Goal: Information Seeking & Learning: Learn about a topic

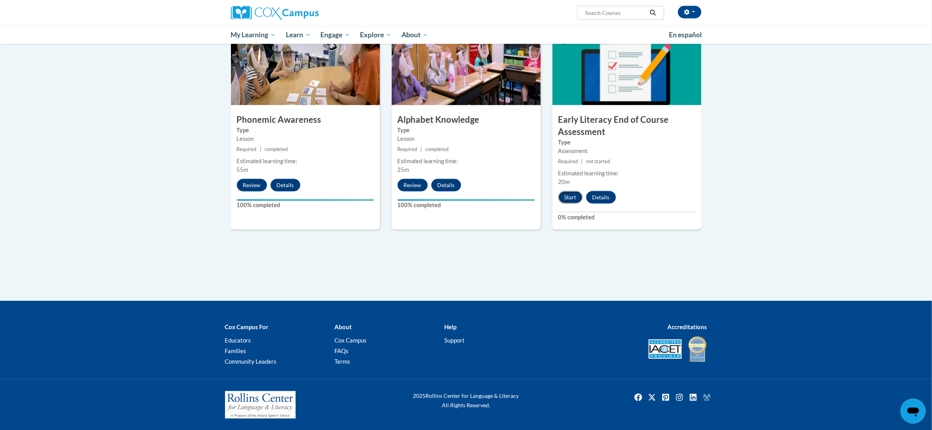
click at [569, 194] on button "Start" at bounding box center [570, 197] width 24 height 13
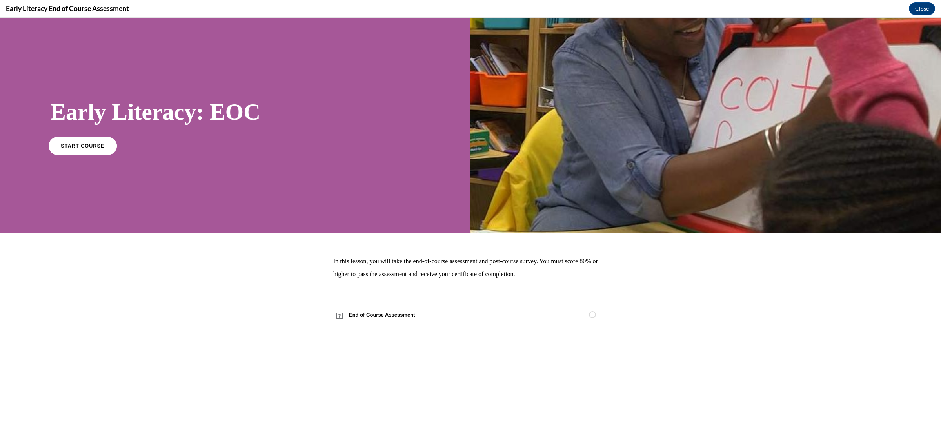
click at [73, 145] on span "START COURSE" at bounding box center [83, 146] width 44 height 6
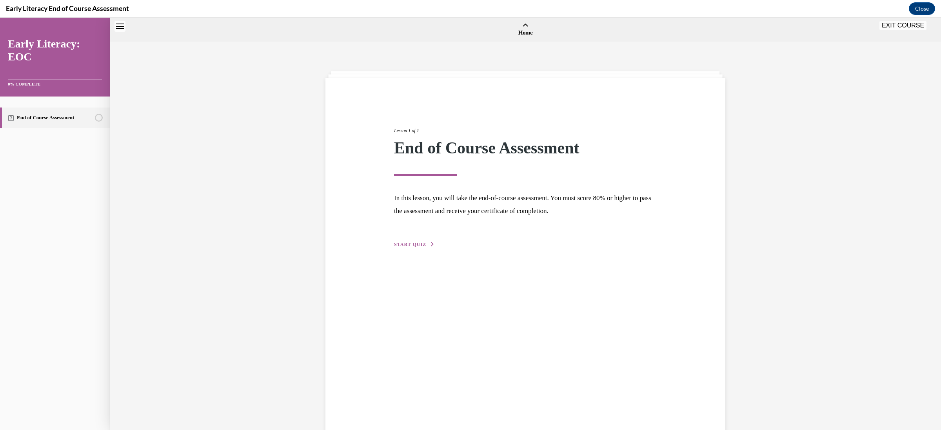
scroll to position [24, 0]
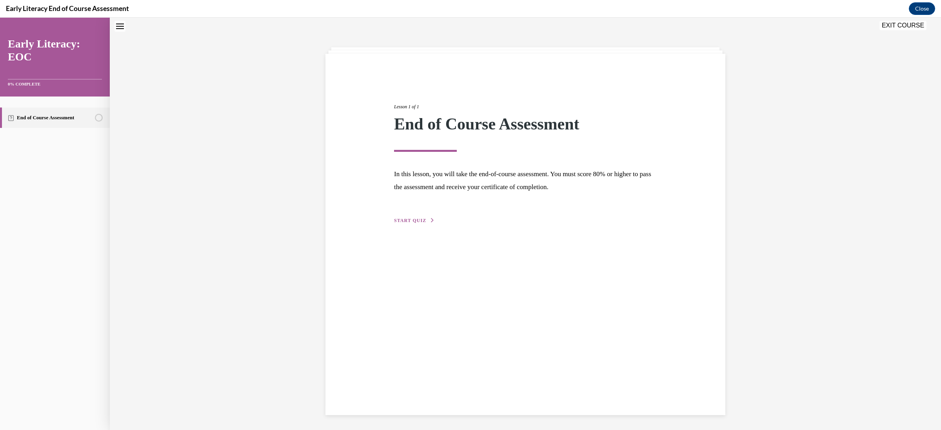
click at [402, 218] on span "START QUIZ" at bounding box center [410, 220] width 32 height 5
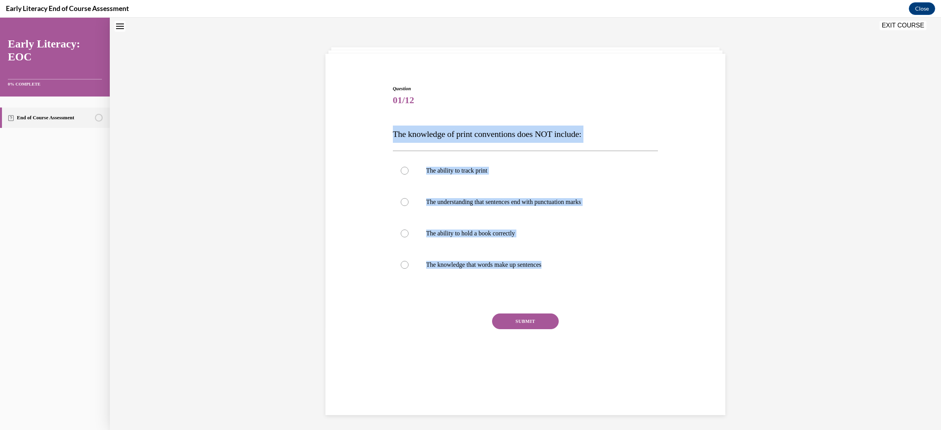
drag, startPoint x: 388, startPoint y: 132, endPoint x: 633, endPoint y: 287, distance: 289.7
click at [633, 287] on div "Question 01/12 The knowledge of print conventions does NOT include: The ability…" at bounding box center [525, 231] width 265 height 292
copy div "The knowledge of print conventions does NOT include: The ability to track print…"
click at [366, 205] on div "Question 01/12 The knowledge of print conventions does NOT include: The ability…" at bounding box center [525, 220] width 404 height 316
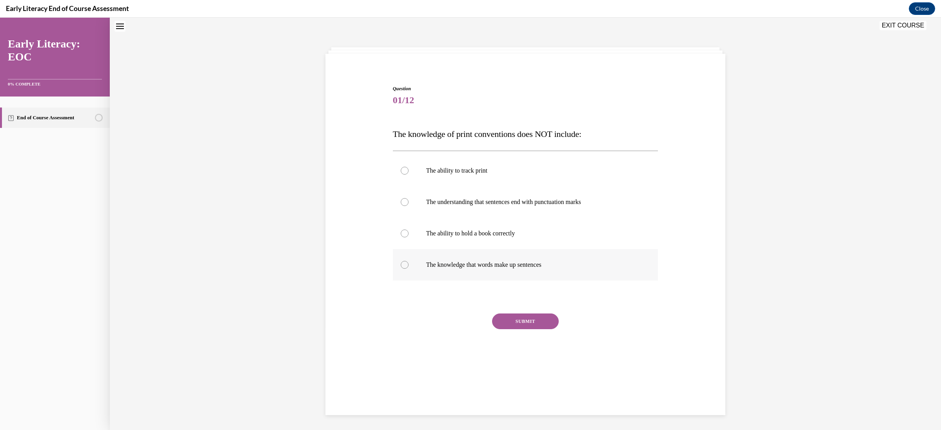
click at [401, 266] on div at bounding box center [405, 265] width 8 height 8
click at [516, 323] on button "SUBMIT" at bounding box center [525, 321] width 67 height 16
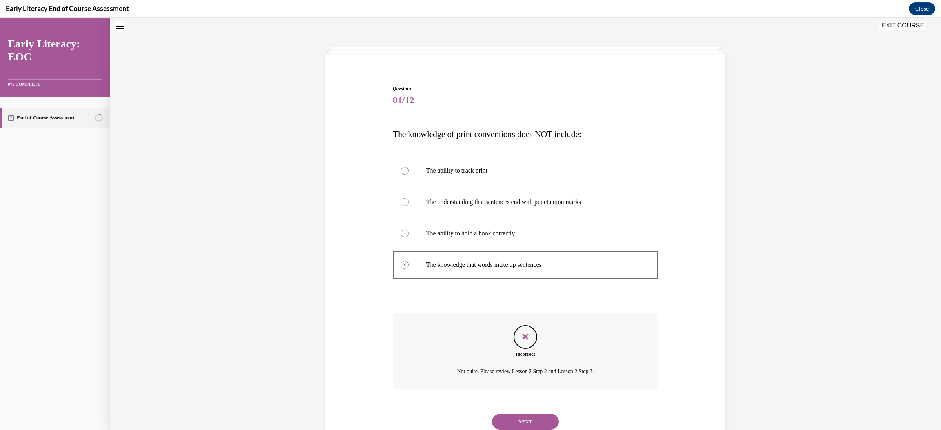
click at [530, 419] on button "NEXT" at bounding box center [525, 422] width 67 height 16
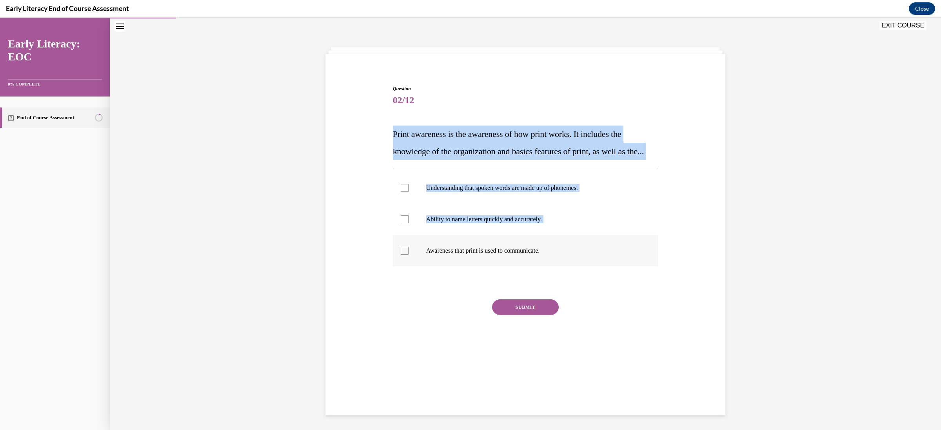
drag, startPoint x: 388, startPoint y: 132, endPoint x: 614, endPoint y: 274, distance: 267.3
click at [614, 274] on div "Question 02/12 Print awareness is the awareness of how print works. It includes…" at bounding box center [525, 224] width 265 height 278
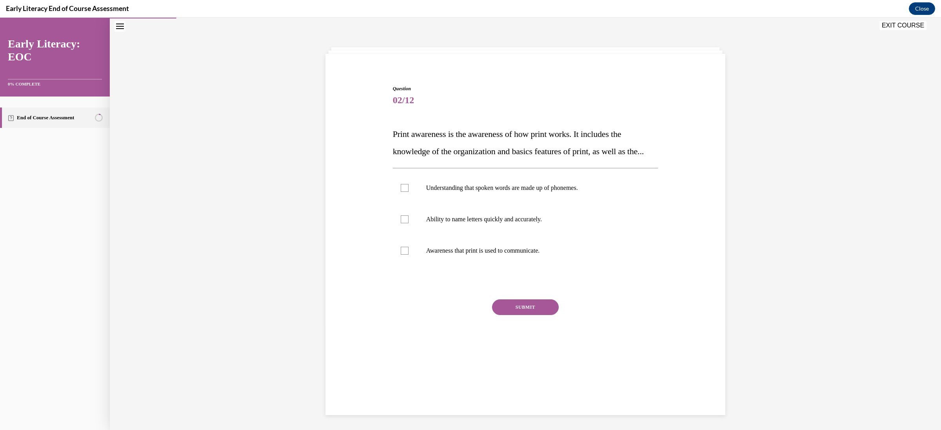
click at [247, 303] on div "Question 02/12 Print awareness is the awareness of how print works. It includes…" at bounding box center [525, 224] width 831 height 412
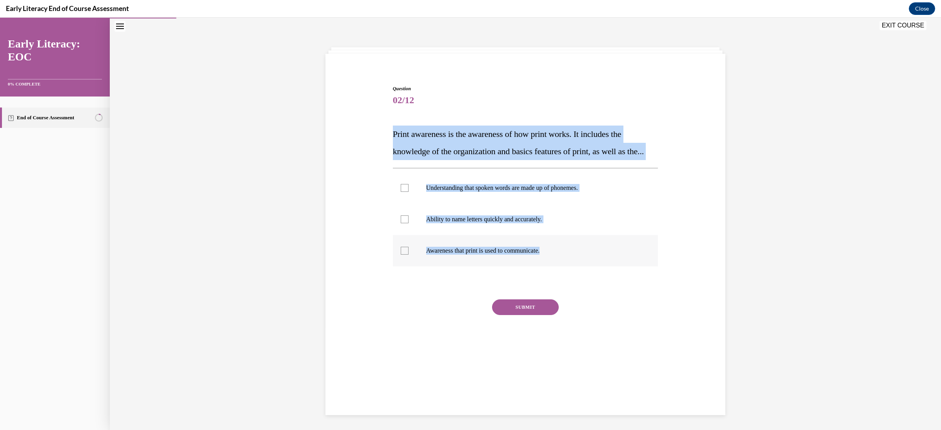
drag, startPoint x: 387, startPoint y: 133, endPoint x: 590, endPoint y: 271, distance: 245.6
click at [590, 271] on div "Question 02/12 Print awareness is the awareness of how print works. It includes…" at bounding box center [525, 218] width 269 height 290
copy div "Print awareness is the awareness of how print works. It includes the knowledge …"
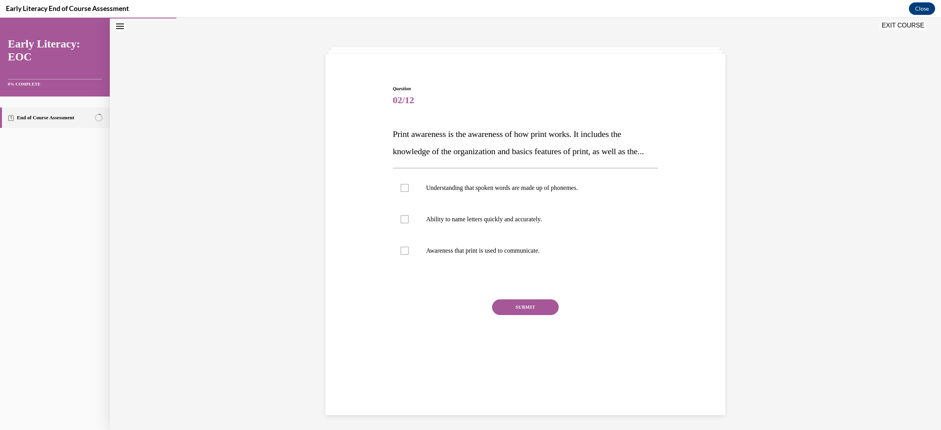
click at [175, 184] on div "Question 02/12 Print awareness is the awareness of how print works. It includes…" at bounding box center [525, 224] width 831 height 412
click at [401, 254] on div at bounding box center [405, 251] width 8 height 8
click at [518, 315] on button "SUBMIT" at bounding box center [525, 307] width 67 height 16
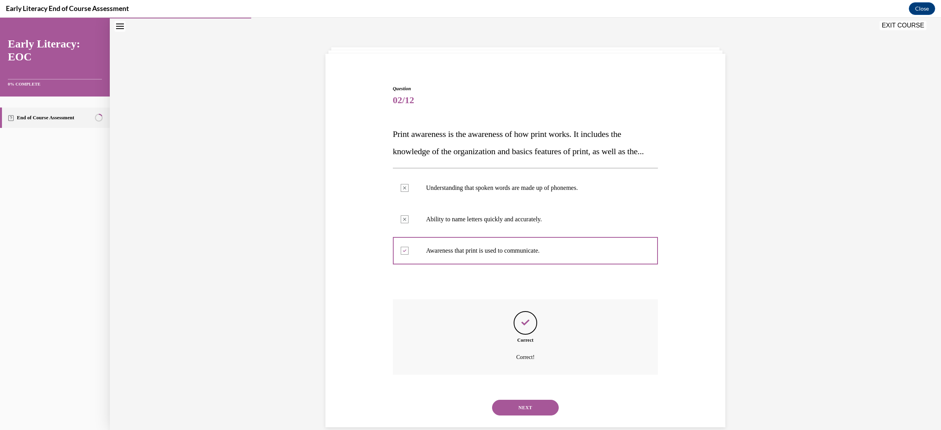
scroll to position [54, 0]
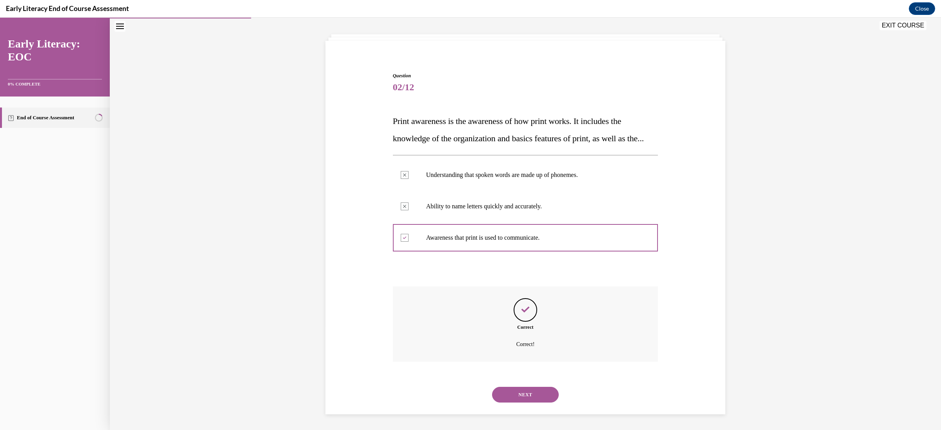
click at [519, 396] on button "NEXT" at bounding box center [525, 395] width 67 height 16
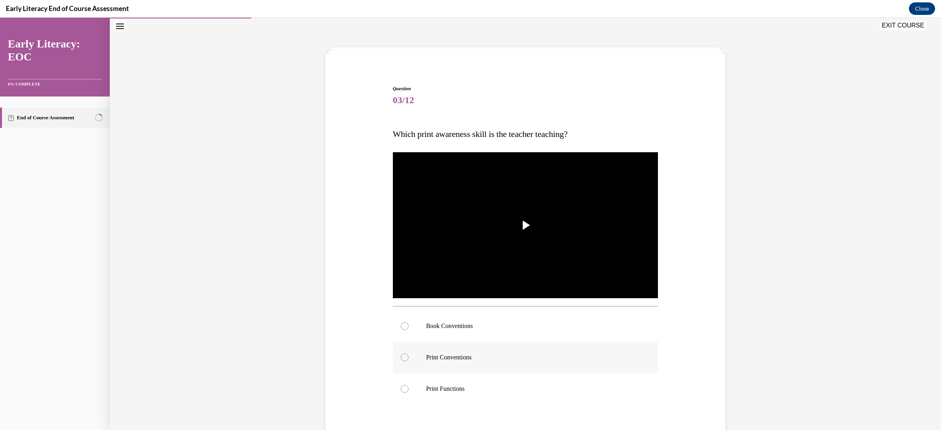
scroll to position [87, 0]
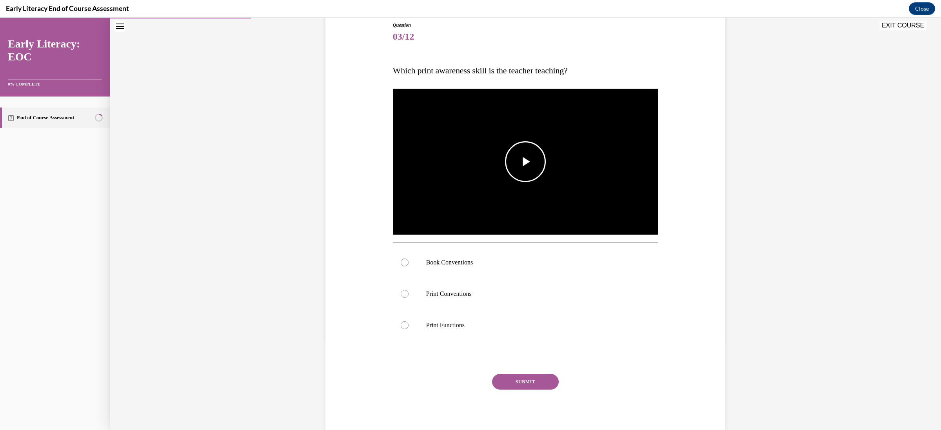
click at [525, 162] on span "Video player" at bounding box center [525, 162] width 0 height 0
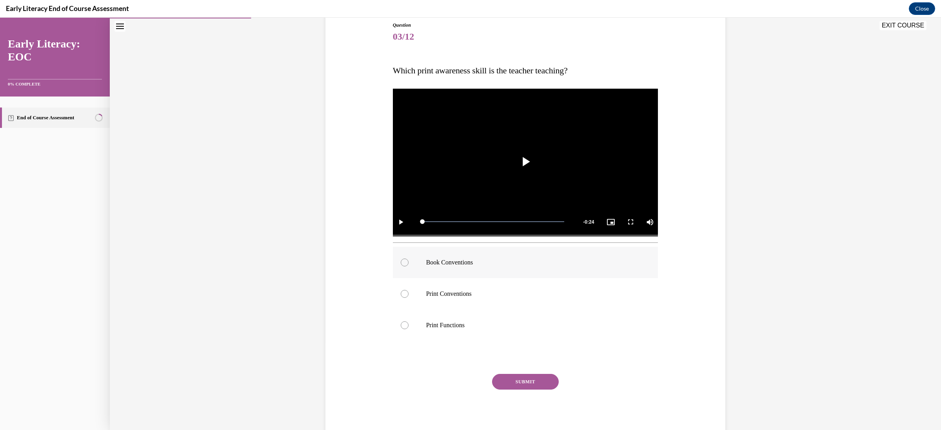
click at [401, 262] on div at bounding box center [405, 262] width 8 height 8
click at [526, 380] on button "SUBMIT" at bounding box center [525, 382] width 67 height 16
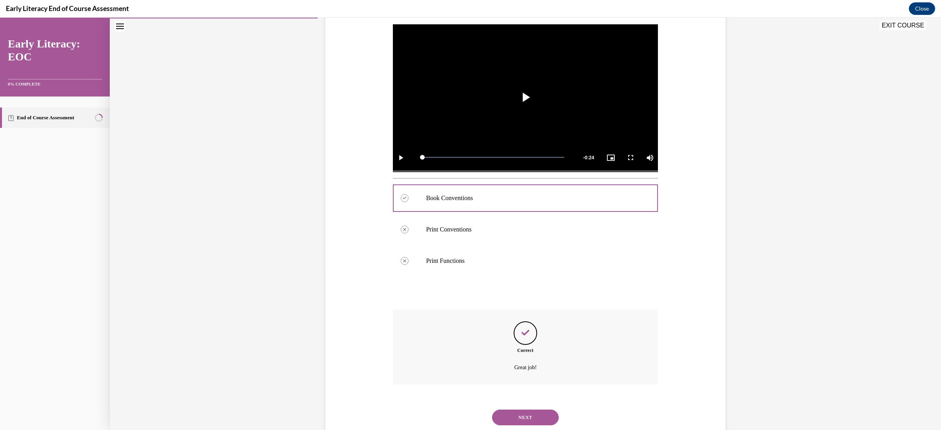
scroll to position [174, 0]
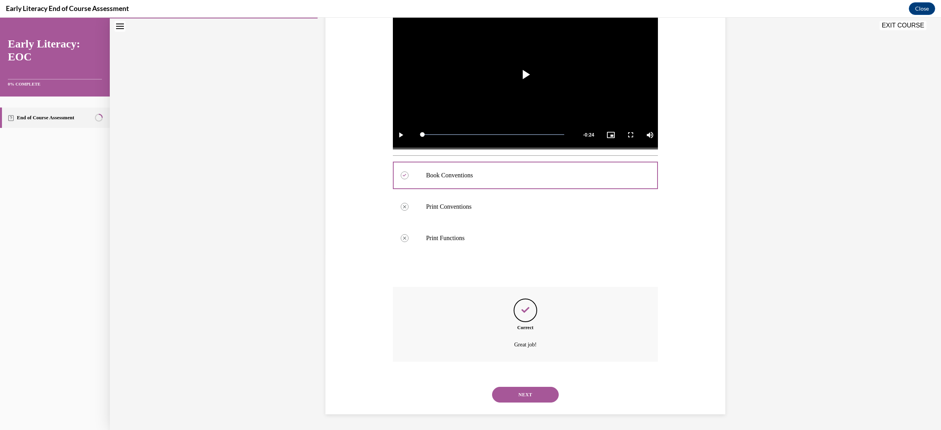
click at [520, 390] on button "NEXT" at bounding box center [525, 395] width 67 height 16
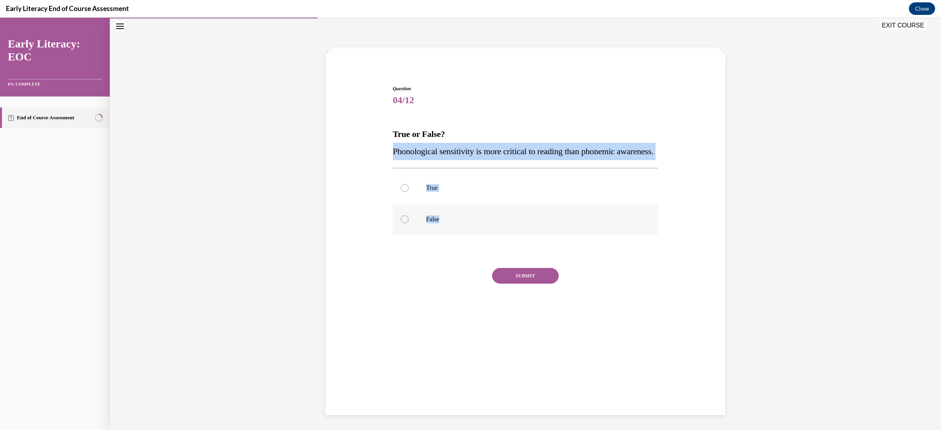
drag, startPoint x: 387, startPoint y: 149, endPoint x: 449, endPoint y: 239, distance: 109.9
click at [449, 239] on div "Question 04/12 True or False? Phonological sensitivity is more critical to read…" at bounding box center [525, 202] width 269 height 259
copy div "Phonological sensitivity is more critical to reading than phonemic awareness. T…"
click at [376, 223] on div "Question 04/12 True or False? Phonological sensitivity is more critical to read…" at bounding box center [525, 197] width 404 height 271
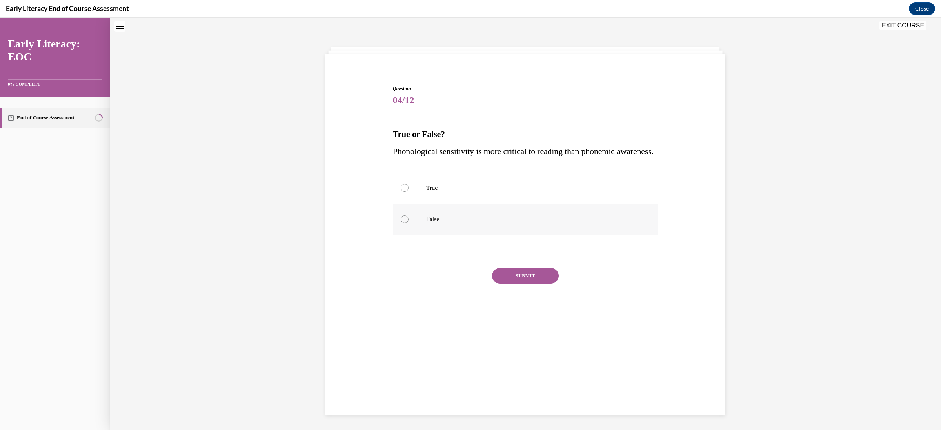
click at [401, 223] on div at bounding box center [405, 219] width 8 height 8
click at [511, 283] on button "SUBMIT" at bounding box center [525, 276] width 67 height 16
click at [529, 383] on button "NEXT" at bounding box center [525, 375] width 67 height 16
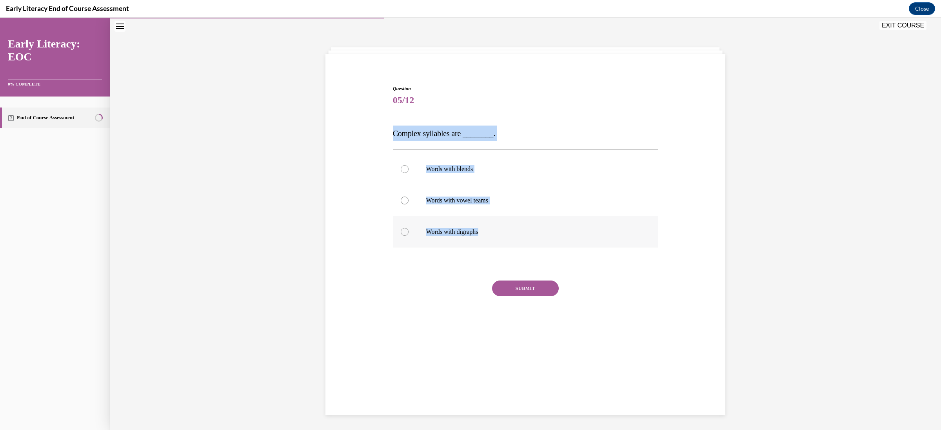
drag, startPoint x: 387, startPoint y: 131, endPoint x: 499, endPoint y: 233, distance: 151.5
click at [499, 233] on div "Question 05/12 Complex syllables are ________. Words with blends Words with vow…" at bounding box center [525, 208] width 269 height 271
copy div "Complex syllables are ________. Words with blends Words with vowel teams Words …"
click at [347, 209] on div "Question 05/12 Complex syllables are ________. Words with blends Words with vow…" at bounding box center [525, 203] width 404 height 283
click at [401, 169] on div at bounding box center [405, 169] width 8 height 8
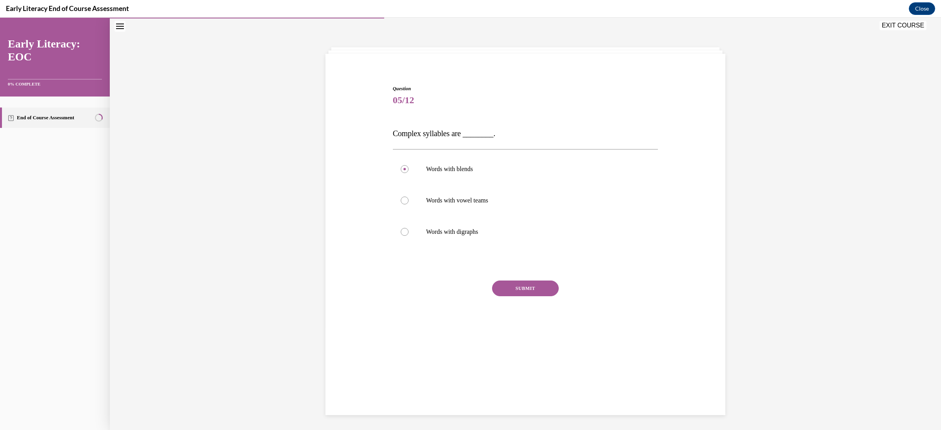
click at [517, 287] on button "SUBMIT" at bounding box center [525, 288] width 67 height 16
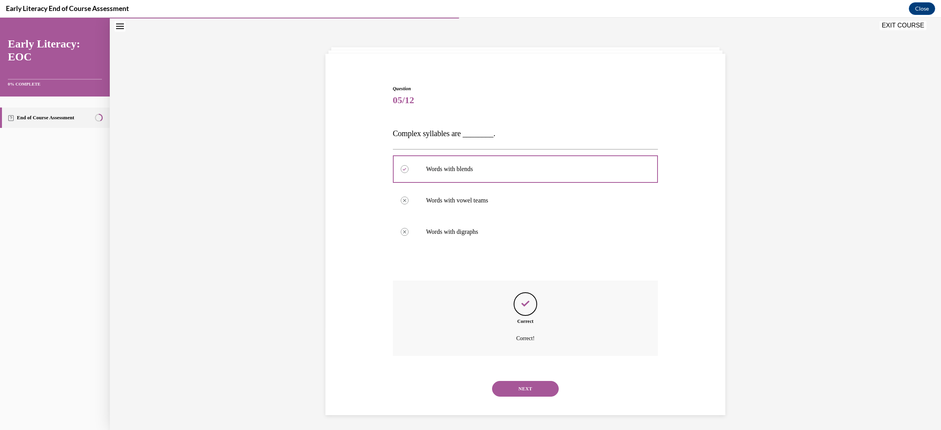
scroll to position [25, 0]
click at [521, 386] on button "NEXT" at bounding box center [525, 388] width 67 height 16
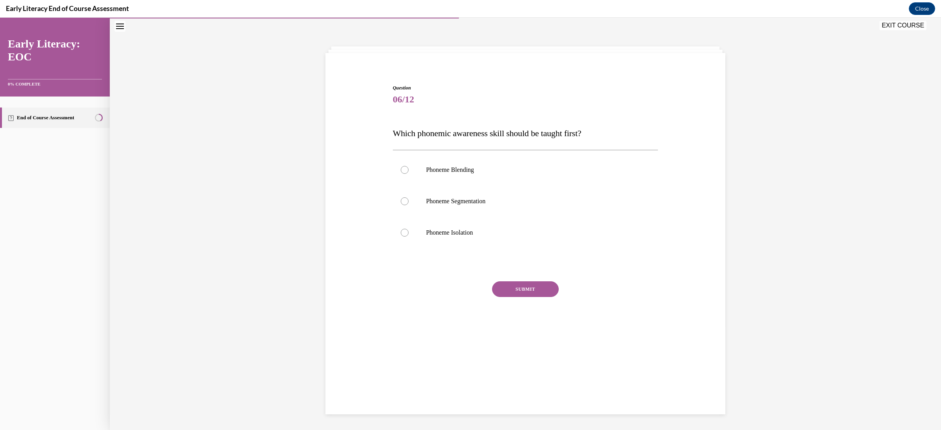
scroll to position [24, 0]
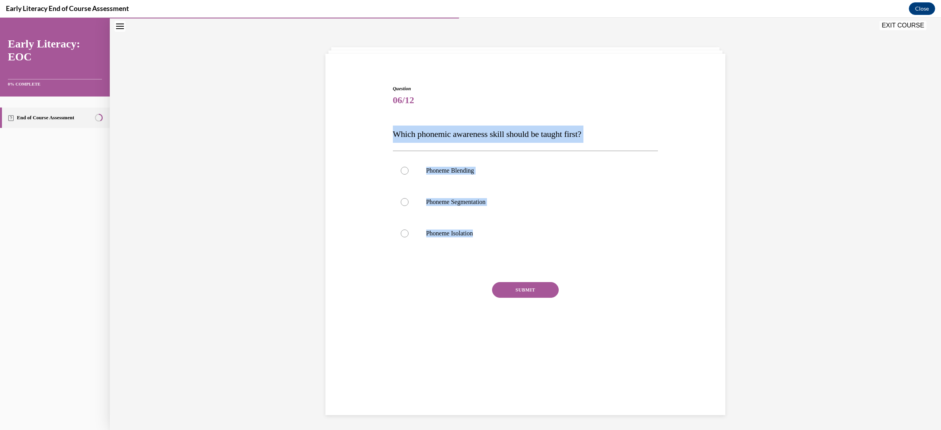
drag, startPoint x: 390, startPoint y: 132, endPoint x: 514, endPoint y: 255, distance: 175.2
click at [514, 255] on div "Question 06/12 Which phonemic awareness skill should be taught first? Phoneme B…" at bounding box center [525, 215] width 265 height 261
copy div "Which phonemic awareness skill should be taught first? Phoneme Blending Phoneme…"
click at [363, 209] on div "Question 06/12 Which phonemic awareness skill should be taught first? Phoneme B…" at bounding box center [525, 204] width 404 height 285
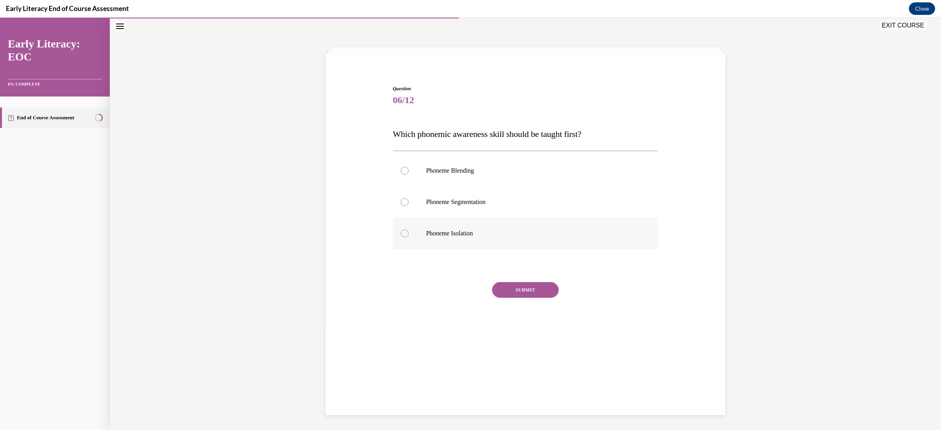
click at [401, 234] on div at bounding box center [405, 233] width 8 height 8
click at [516, 286] on button "SUBMIT" at bounding box center [525, 290] width 67 height 16
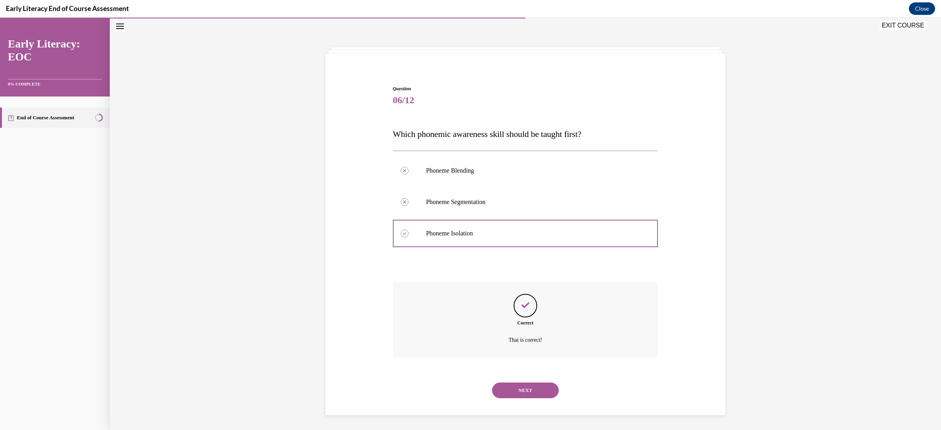
click at [524, 387] on button "NEXT" at bounding box center [525, 390] width 67 height 16
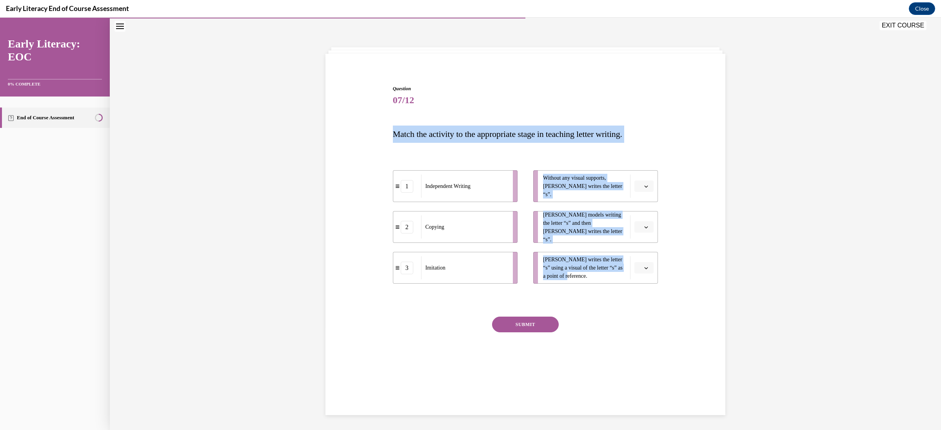
drag, startPoint x: 385, startPoint y: 133, endPoint x: 577, endPoint y: 284, distance: 244.4
click at [577, 284] on div "Question 07/12 Match the activity to the appropriate stage in teaching letter w…" at bounding box center [525, 221] width 404 height 319
copy div "Match the activity to the appropriate stage in teaching letter writing. 1 Indep…"
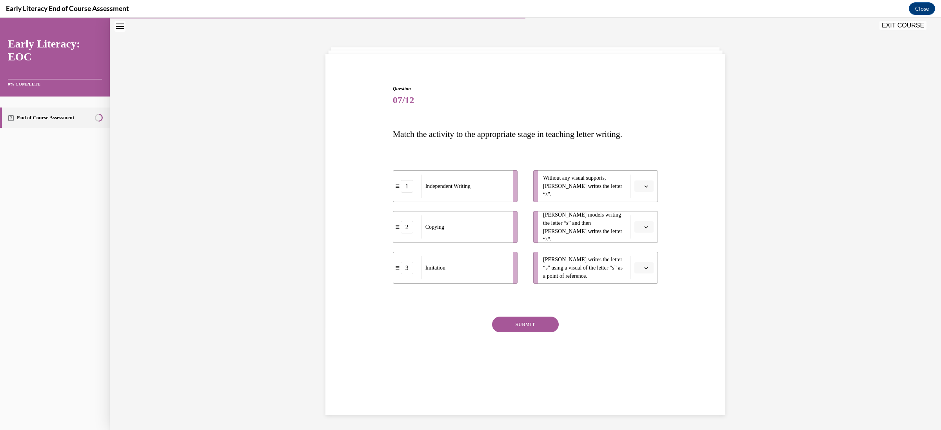
click at [264, 172] on div "Question 07/12 Match the activity to the appropriate stage in teaching letter w…" at bounding box center [525, 224] width 831 height 412
click at [644, 185] on icon "button" at bounding box center [646, 186] width 4 height 4
click at [636, 220] on span "1" at bounding box center [636, 219] width 3 height 6
click at [637, 227] on button "button" at bounding box center [643, 227] width 19 height 12
click at [636, 271] on div "2" at bounding box center [638, 276] width 20 height 16
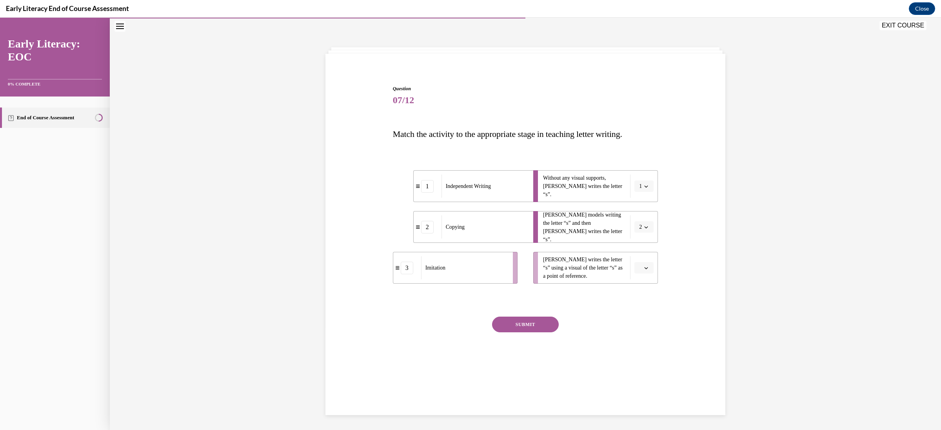
click at [639, 185] on span "1" at bounding box center [640, 186] width 3 height 8
click at [636, 245] on div "3" at bounding box center [637, 251] width 20 height 16
click at [645, 268] on icon "button" at bounding box center [647, 268] width 4 height 2
click at [639, 293] on div "1" at bounding box center [638, 301] width 20 height 16
click at [639, 293] on div "Question 07/12 Match the activity to the appropriate stage in teaching letter w…" at bounding box center [525, 233] width 265 height 296
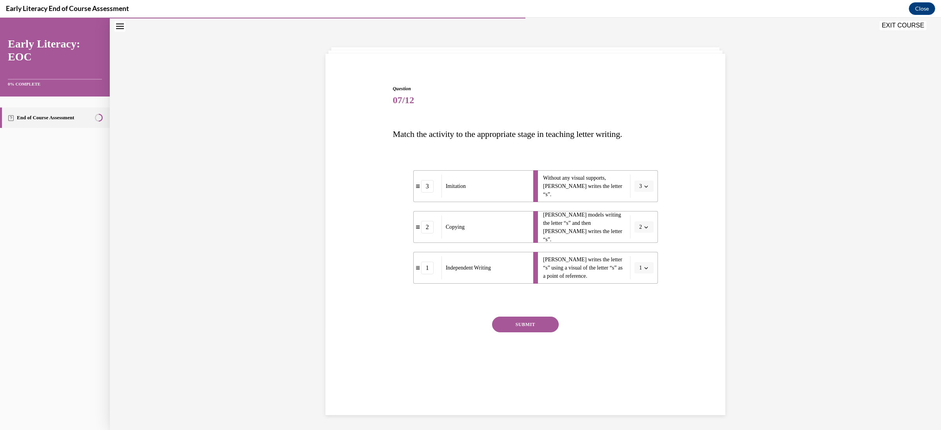
click at [525, 320] on button "SUBMIT" at bounding box center [525, 324] width 67 height 16
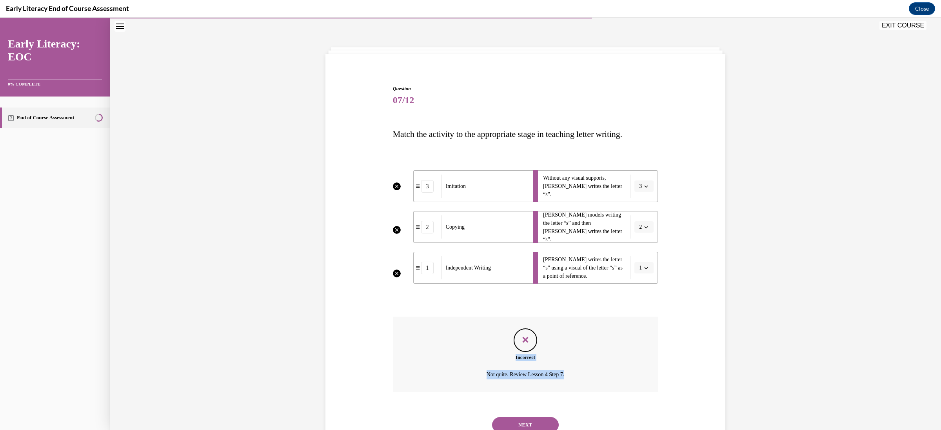
scroll to position [53, 0]
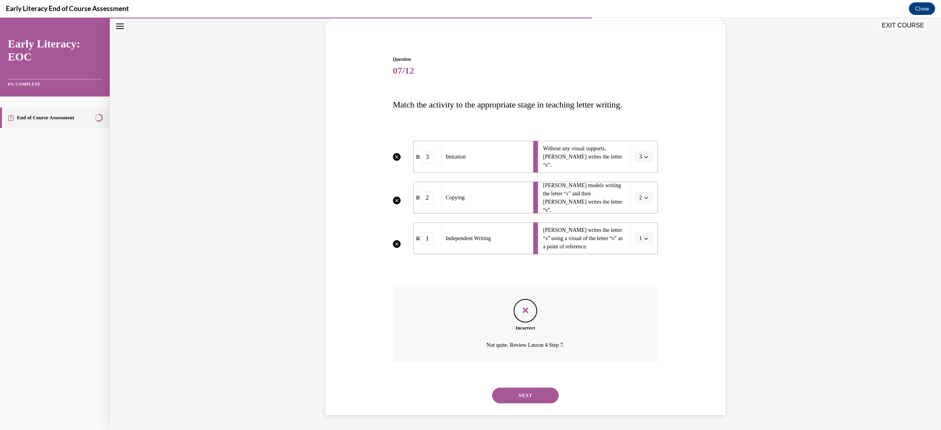
click at [393, 155] on icon "Incorrect" at bounding box center [397, 157] width 8 height 8
click at [393, 199] on icon "Incorrect" at bounding box center [397, 200] width 8 height 8
click at [393, 242] on icon "Incorrect" at bounding box center [397, 244] width 8 height 8
click at [523, 392] on button "NEXT" at bounding box center [525, 395] width 67 height 16
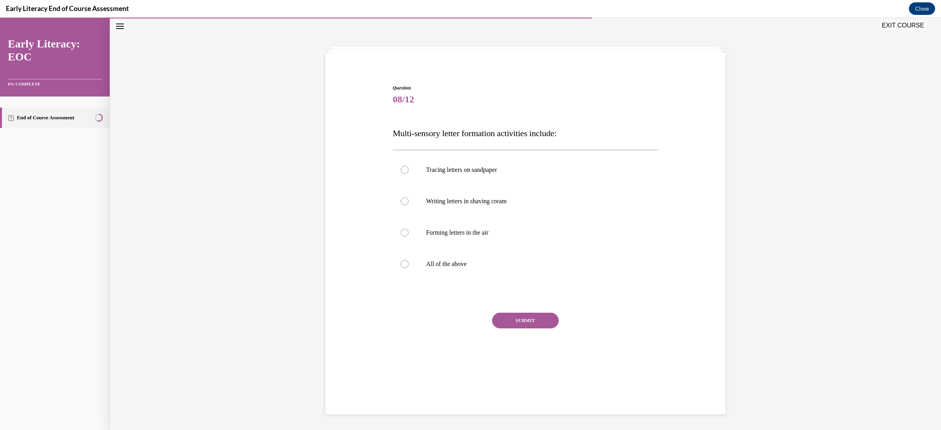
scroll to position [24, 0]
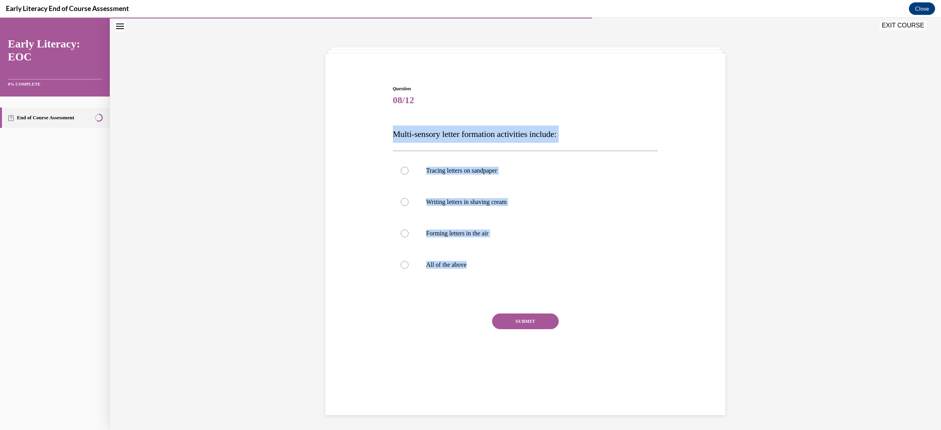
drag, startPoint x: 386, startPoint y: 133, endPoint x: 345, endPoint y: 320, distance: 192.0
click at [345, 320] on div "Question 08/12 Multi-sensory letter formation activities include: Tracing lette…" at bounding box center [525, 220] width 404 height 316
click at [350, 320] on div "Question 08/12 Multi-sensory letter formation activities include: Tracing lette…" at bounding box center [525, 220] width 404 height 316
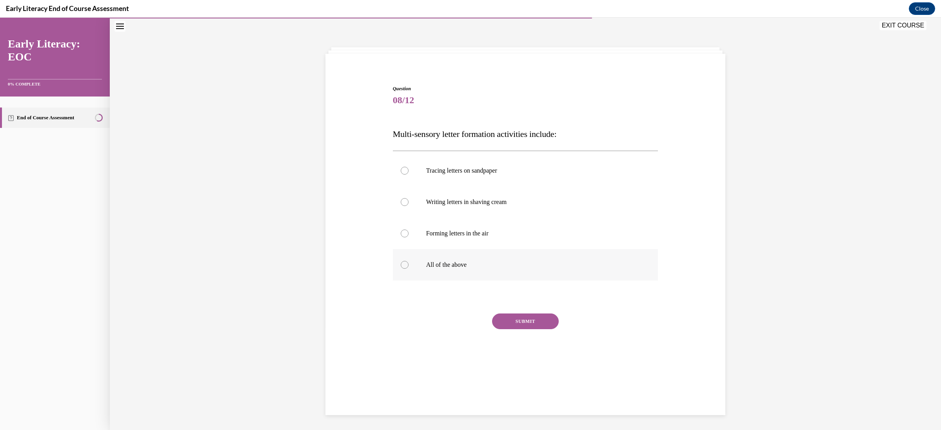
click at [401, 265] on div at bounding box center [405, 265] width 8 height 8
click at [521, 316] on button "SUBMIT" at bounding box center [525, 321] width 67 height 16
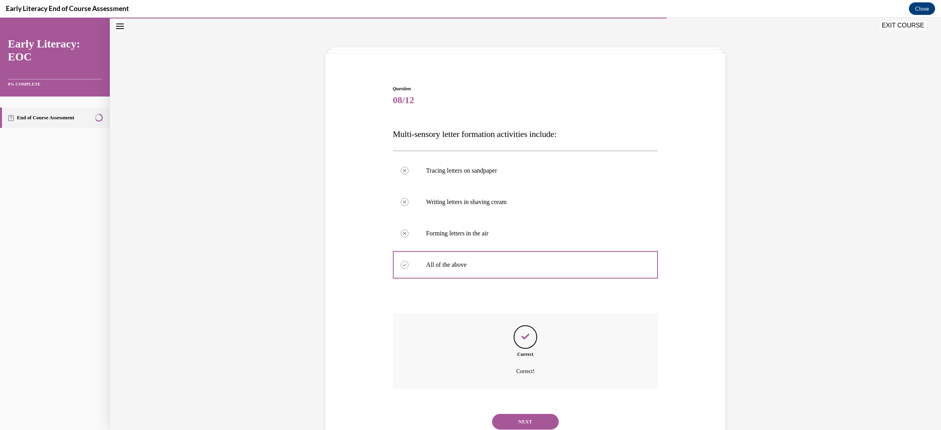
scroll to position [51, 0]
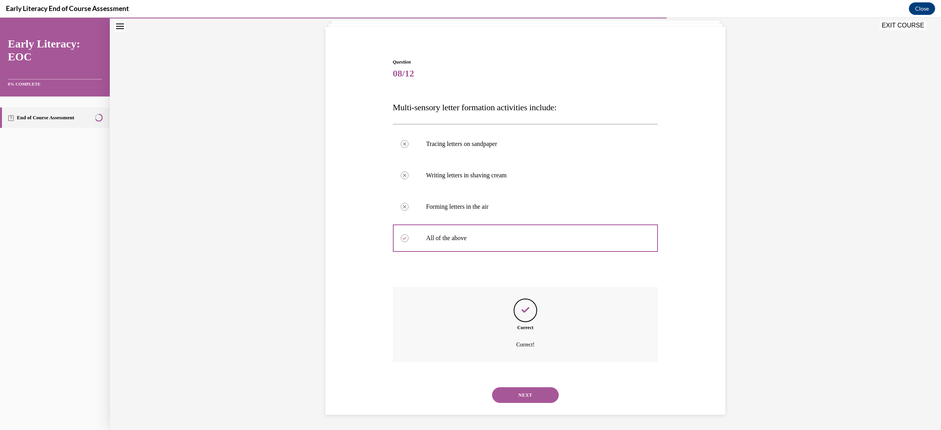
click at [520, 392] on button "NEXT" at bounding box center [525, 395] width 67 height 16
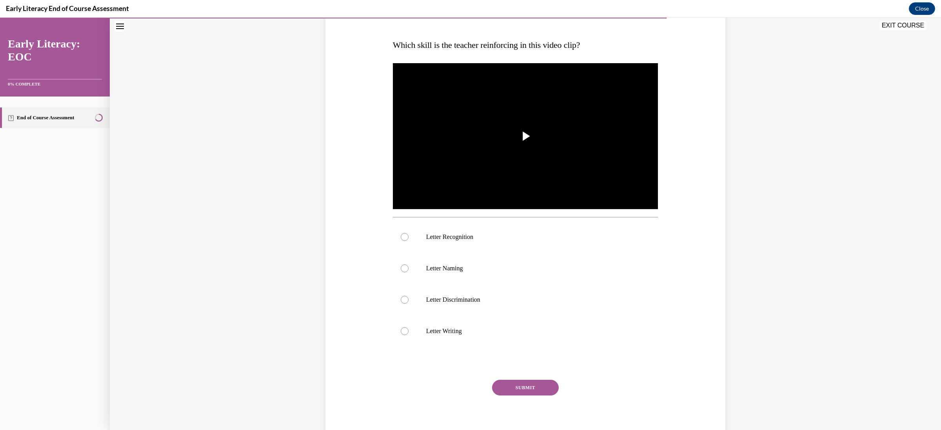
scroll to position [119, 0]
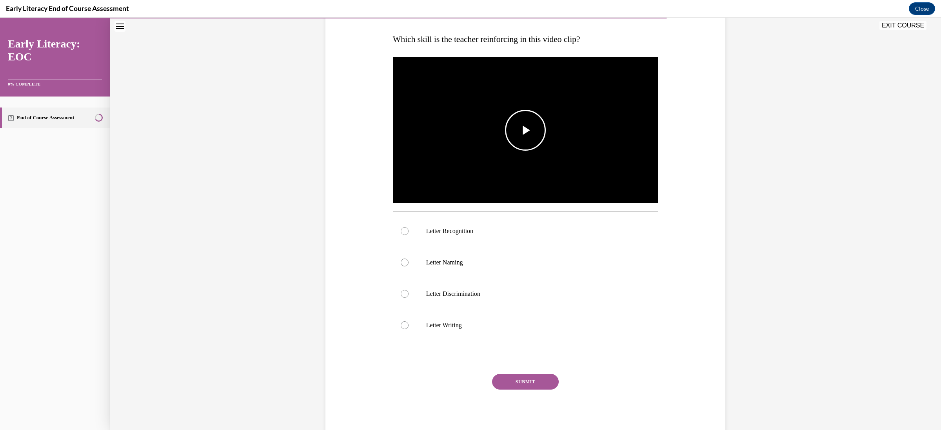
click at [525, 130] on span "Video player" at bounding box center [525, 130] width 0 height 0
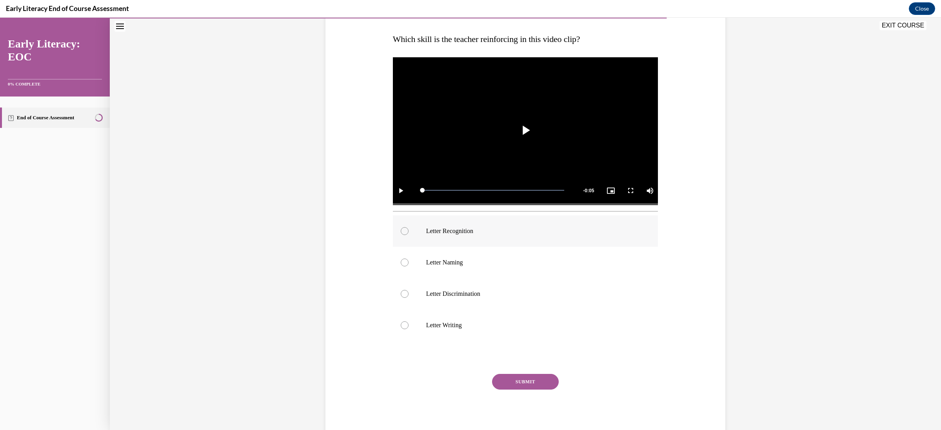
click at [401, 231] on div at bounding box center [405, 231] width 8 height 8
click at [516, 380] on button "SUBMIT" at bounding box center [525, 382] width 67 height 16
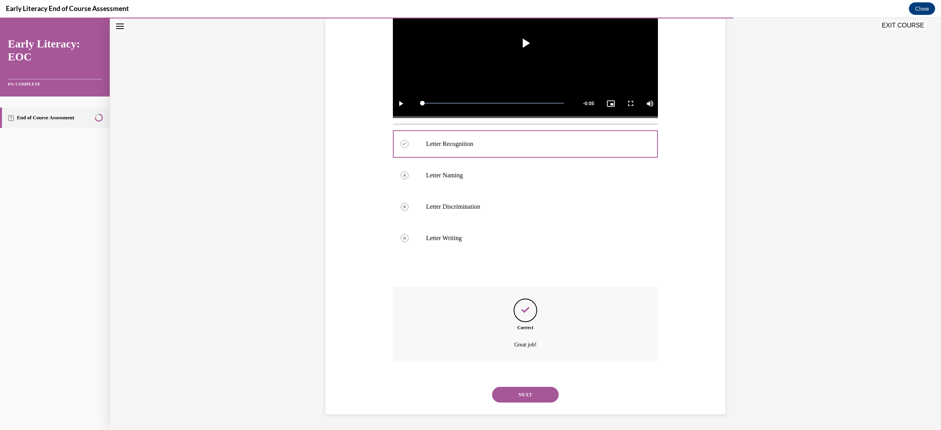
click at [516, 395] on button "NEXT" at bounding box center [525, 395] width 67 height 16
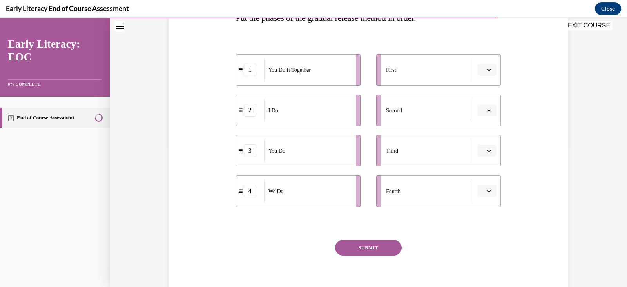
scroll to position [127, 0]
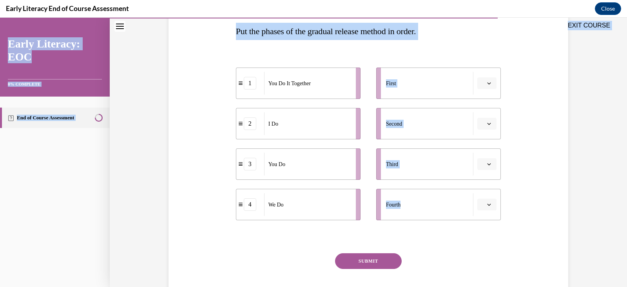
drag, startPoint x: 234, startPoint y: 31, endPoint x: 458, endPoint y: 214, distance: 288.9
click at [458, 214] on div "EXIT COURSE Early Literacy: EOC 0% COMPLETE End of Course Assessment Home Quest…" at bounding box center [313, 152] width 627 height 269
copy div "EXIT COURSE Early Literacy: EOC 0% COMPLETE End of Course Assessment Home Quest…"
click at [488, 123] on icon "button" at bounding box center [490, 124] width 4 height 2
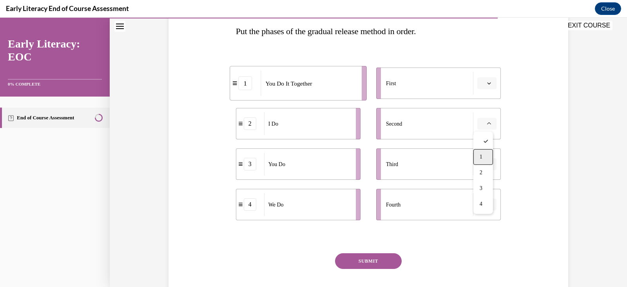
click at [483, 156] on div "1" at bounding box center [484, 157] width 20 height 16
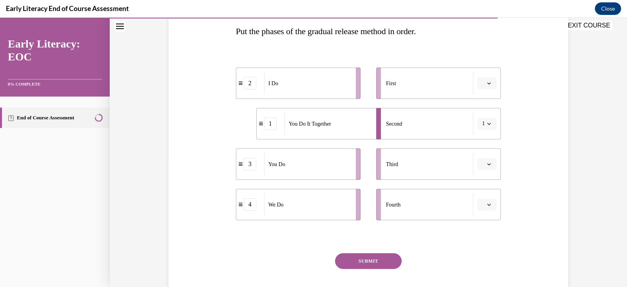
click at [488, 204] on icon "button" at bounding box center [490, 204] width 4 height 2
click at [483, 158] on div "2" at bounding box center [484, 155] width 20 height 16
click at [482, 122] on span "1" at bounding box center [483, 124] width 3 height 8
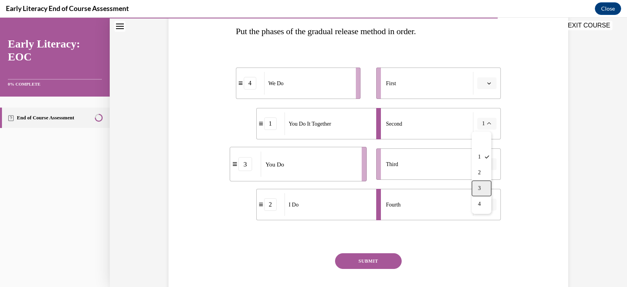
click at [483, 186] on div "3" at bounding box center [482, 188] width 20 height 16
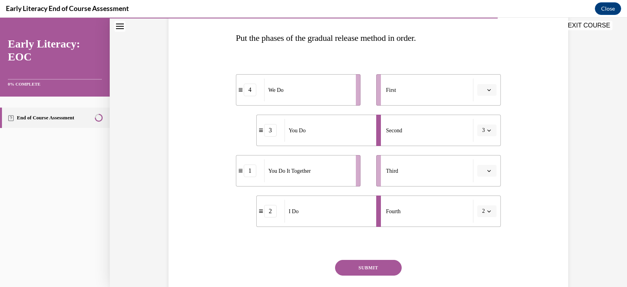
scroll to position [121, 0]
click at [487, 210] on icon "button" at bounding box center [489, 210] width 4 height 4
click at [479, 145] on span "1" at bounding box center [479, 145] width 3 height 6
click at [247, 171] on div "2" at bounding box center [250, 169] width 13 height 13
click at [487, 170] on icon "button" at bounding box center [489, 170] width 4 height 4
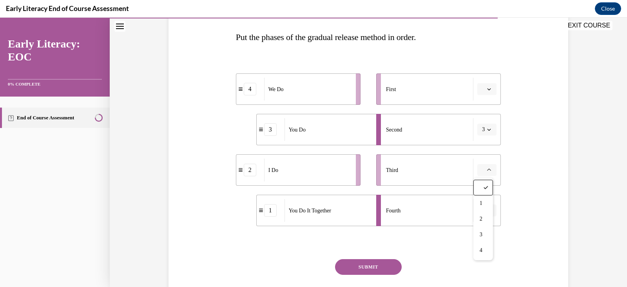
click at [539, 156] on div "Question 10/12 Put the phases of the gradual release method in order. 4 We Do 3…" at bounding box center [369, 144] width 404 height 358
drag, startPoint x: 317, startPoint y: 171, endPoint x: 463, endPoint y: 87, distance: 168.1
click at [463, 87] on div "I Do" at bounding box center [453, 86] width 87 height 23
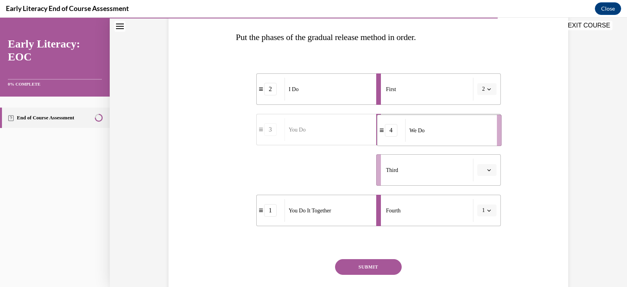
drag, startPoint x: 301, startPoint y: 176, endPoint x: 442, endPoint y: 136, distance: 146.6
click at [442, 136] on div "We Do" at bounding box center [448, 130] width 87 height 23
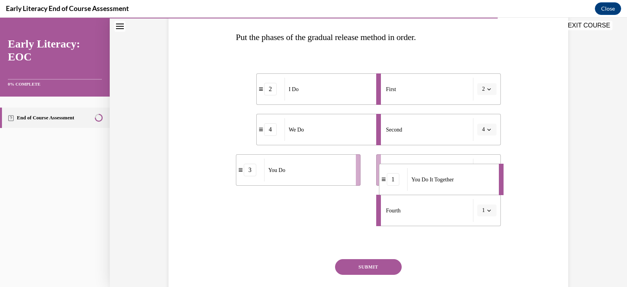
drag, startPoint x: 304, startPoint y: 223, endPoint x: 427, endPoint y: 192, distance: 126.6
click at [427, 192] on li "1 You Do It Together" at bounding box center [441, 178] width 125 height 31
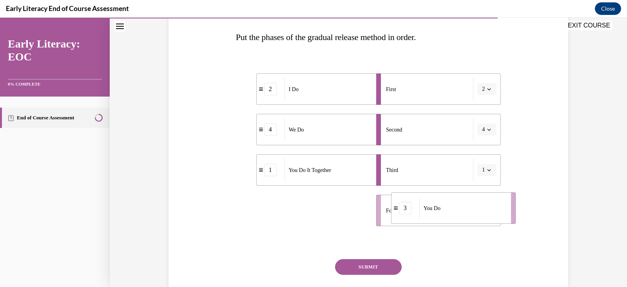
drag, startPoint x: 264, startPoint y: 206, endPoint x: 419, endPoint y: 203, distance: 155.3
click at [419, 203] on div "You Do" at bounding box center [462, 207] width 87 height 23
click at [354, 267] on button "SUBMIT" at bounding box center [368, 267] width 67 height 16
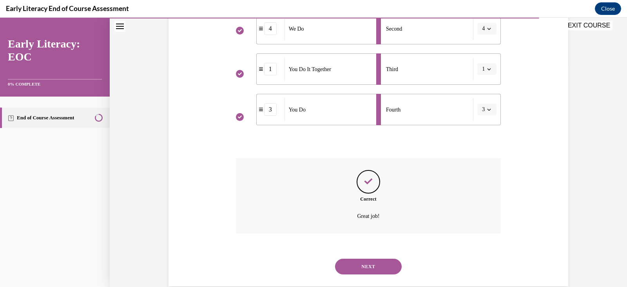
scroll to position [236, 0]
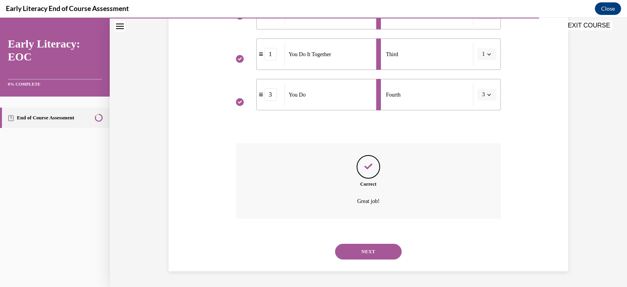
click at [361, 251] on button "NEXT" at bounding box center [368, 251] width 67 height 16
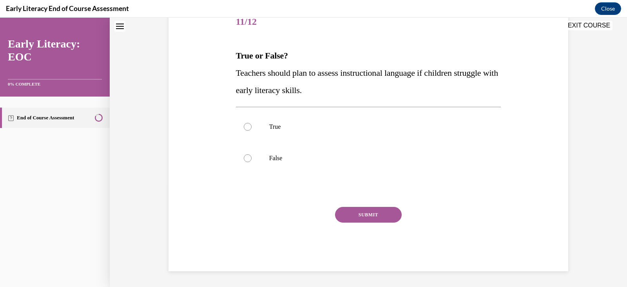
scroll to position [24, 0]
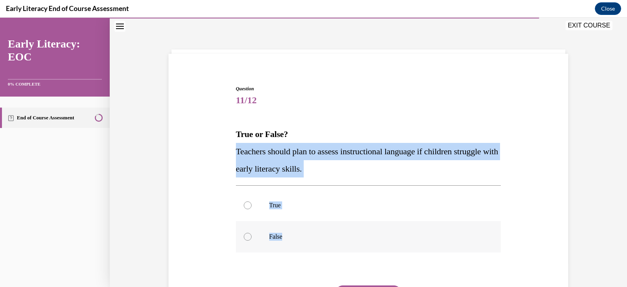
drag, startPoint x: 232, startPoint y: 153, endPoint x: 352, endPoint y: 240, distance: 148.1
click at [352, 240] on div "Question 11/12 True or False? Teachers should plan to assess instructional lang…" at bounding box center [368, 211] width 269 height 276
copy div "Teachers should plan to assess instructional language if children struggle with…"
click at [244, 206] on div at bounding box center [248, 205] width 8 height 8
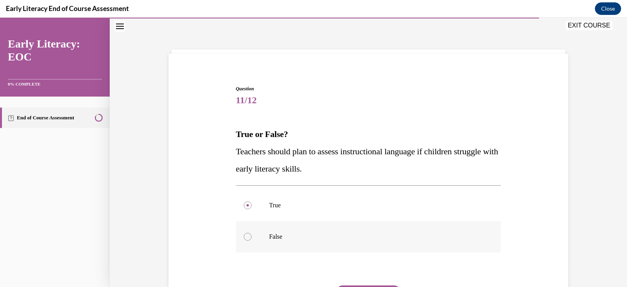
scroll to position [79, 0]
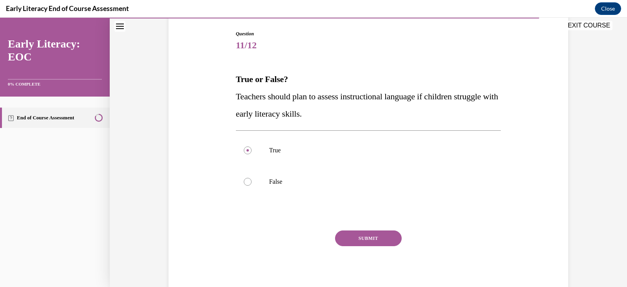
click at [374, 238] on button "SUBMIT" at bounding box center [368, 238] width 67 height 16
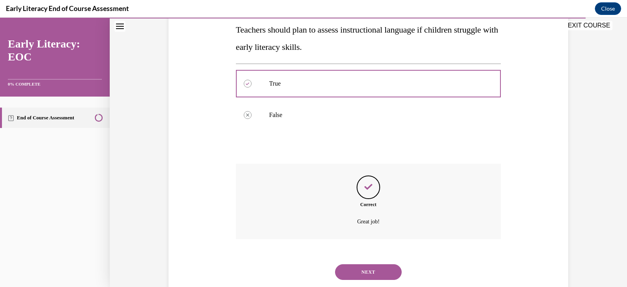
scroll to position [166, 0]
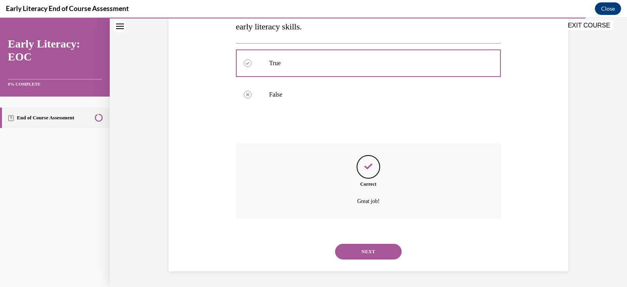
click at [364, 250] on button "NEXT" at bounding box center [368, 251] width 67 height 16
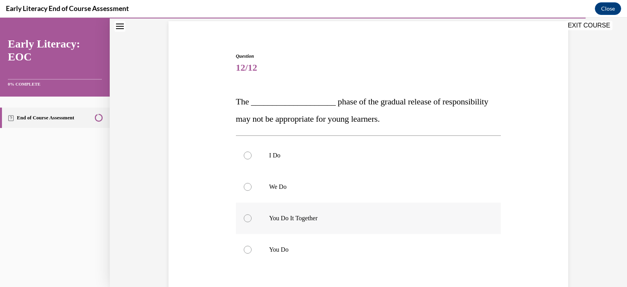
scroll to position [59, 0]
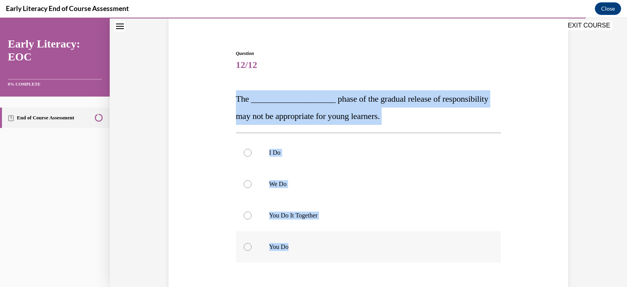
drag, startPoint x: 233, startPoint y: 99, endPoint x: 356, endPoint y: 248, distance: 193.0
click at [356, 248] on div "Question 12/12 The ____________________ phase of the gradual release of respons…" at bounding box center [368, 205] width 265 height 310
copy div "The ____________________ phase of the gradual release of responsibility may not…"
click at [245, 246] on div at bounding box center [248, 247] width 8 height 8
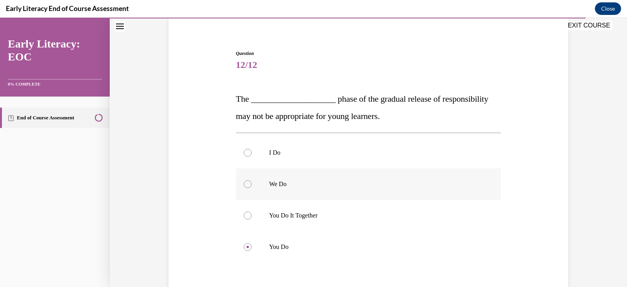
scroll to position [124, 0]
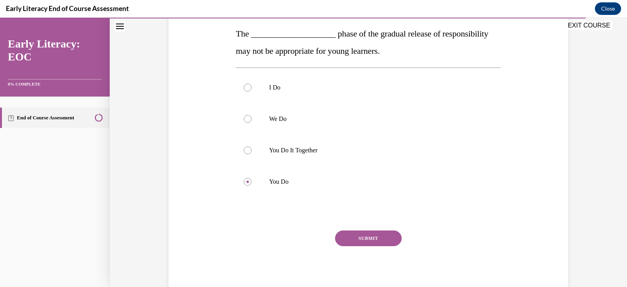
click at [365, 237] on button "SUBMIT" at bounding box center [368, 238] width 67 height 16
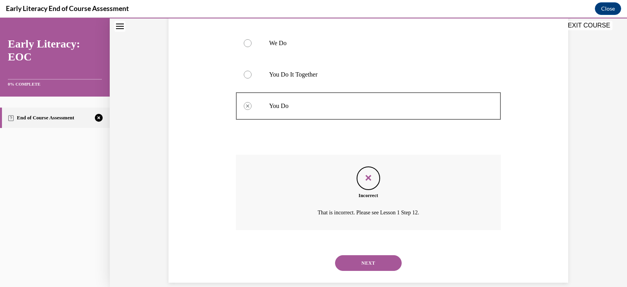
scroll to position [203, 0]
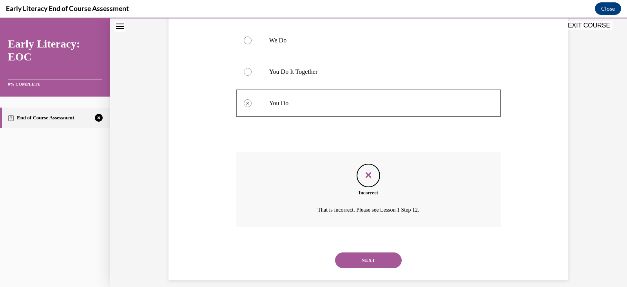
click at [365, 258] on button "NEXT" at bounding box center [368, 260] width 67 height 16
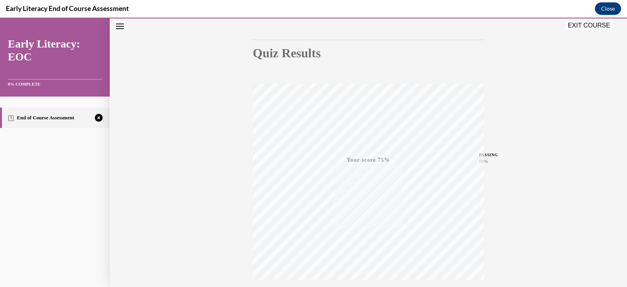
scroll to position [133, 0]
click at [365, 229] on span "TAKE AGAIN" at bounding box center [369, 227] width 28 height 4
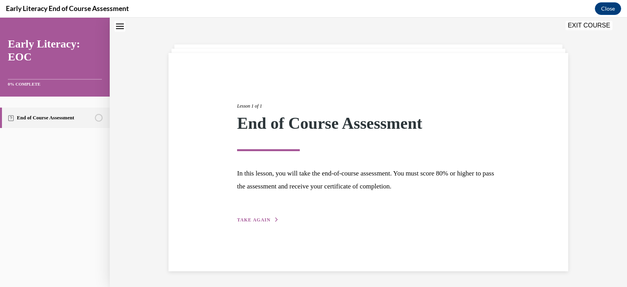
click at [365, 229] on div "Lesson 1 of 1 End of Course Assessment In this lesson, you will take the end-of…" at bounding box center [369, 162] width 400 height 218
click at [254, 220] on span "TAKE AGAIN" at bounding box center [253, 219] width 33 height 5
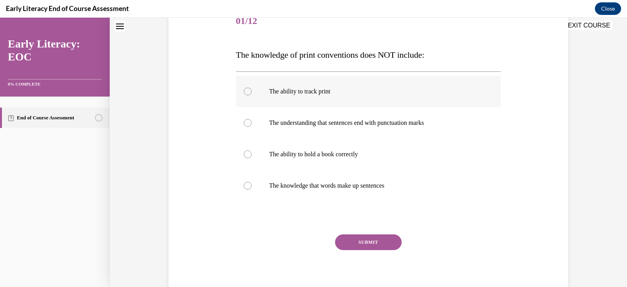
scroll to position [99, 0]
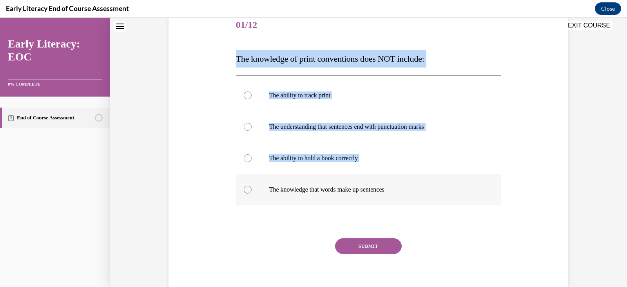
drag, startPoint x: 234, startPoint y: 59, endPoint x: 447, endPoint y: 193, distance: 251.9
click at [447, 193] on div "Question 01/12 The knowledge of print conventions does NOT include: The ability…" at bounding box center [368, 156] width 265 height 292
click at [183, 109] on div "Question 01/12 The knowledge of print conventions does NOT include: The ability…" at bounding box center [369, 144] width 404 height 316
drag, startPoint x: 234, startPoint y: 59, endPoint x: 466, endPoint y: 208, distance: 276.1
click at [466, 208] on div "Question 01/12 The knowledge of print conventions does NOT include: The ability…" at bounding box center [368, 156] width 265 height 292
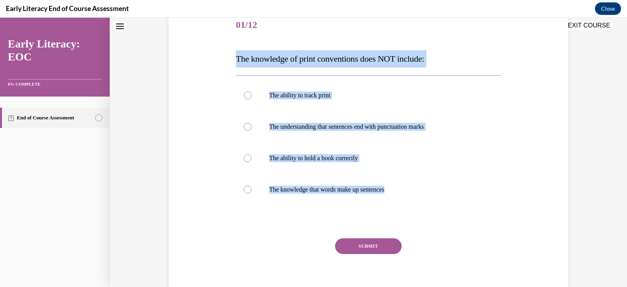
copy div "The knowledge of print conventions does NOT include: The ability to track print…"
click at [195, 58] on div "Question 01/12 The knowledge of print conventions does NOT include: The ability…" at bounding box center [369, 144] width 404 height 316
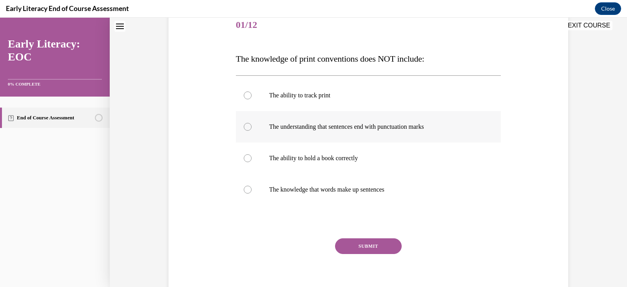
click at [244, 129] on div at bounding box center [248, 127] width 8 height 8
click at [365, 245] on button "SUBMIT" at bounding box center [368, 246] width 67 height 16
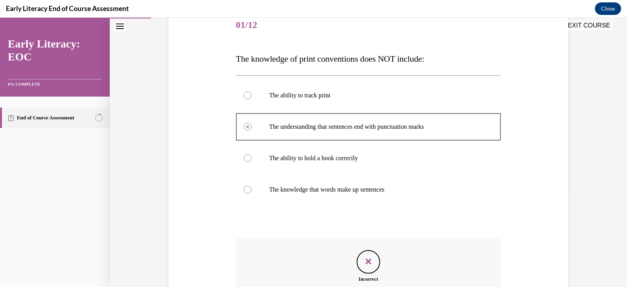
scroll to position [194, 0]
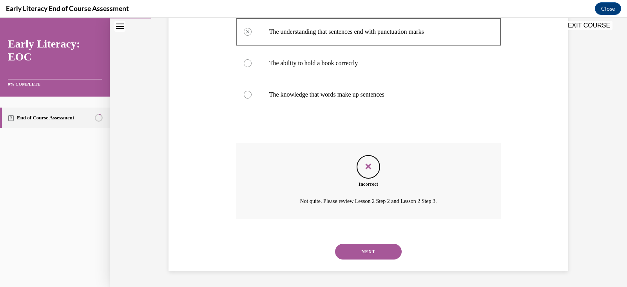
click at [365, 251] on button "NEXT" at bounding box center [368, 251] width 67 height 16
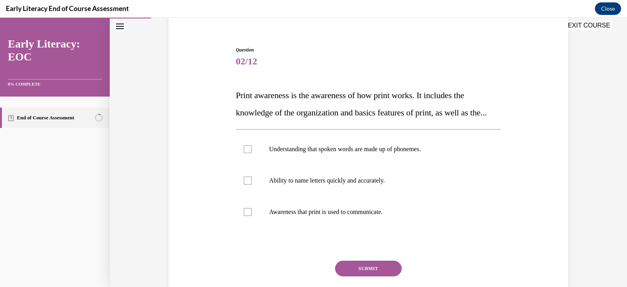
scroll to position [72, 0]
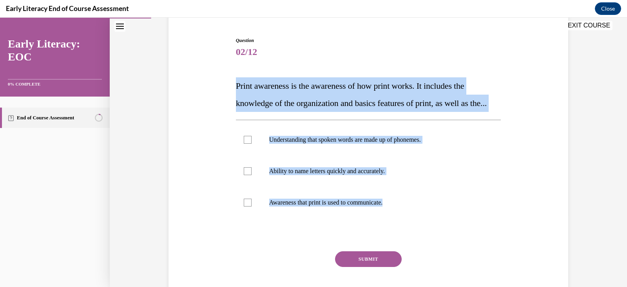
drag, startPoint x: 231, startPoint y: 85, endPoint x: 433, endPoint y: 240, distance: 254.5
click at [433, 240] on div "Question 02/12 Print awareness is the awareness of how print works. It includes…" at bounding box center [369, 164] width 404 height 302
click at [193, 171] on div "Question 02/12 Print awareness is the awareness of how print works. It includes…" at bounding box center [369, 164] width 404 height 302
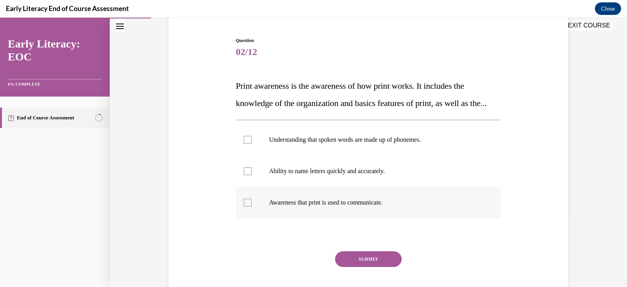
click at [245, 206] on div at bounding box center [248, 202] width 8 height 8
click at [363, 267] on button "SUBMIT" at bounding box center [368, 259] width 67 height 16
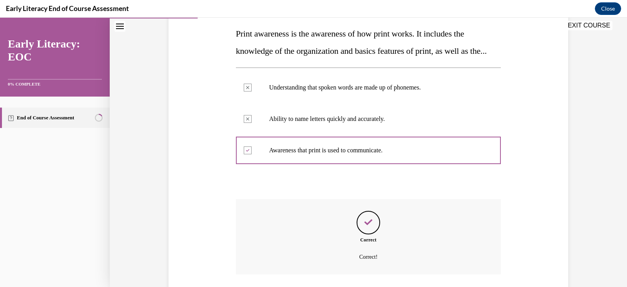
scroll to position [197, 0]
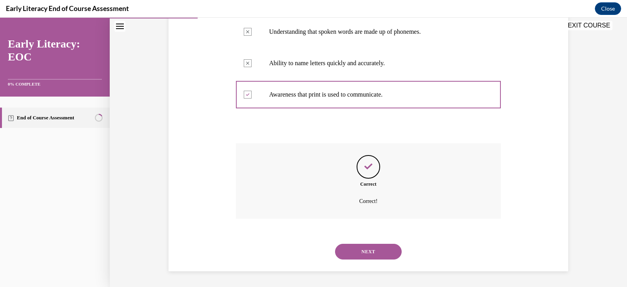
click at [372, 247] on button "NEXT" at bounding box center [368, 251] width 67 height 16
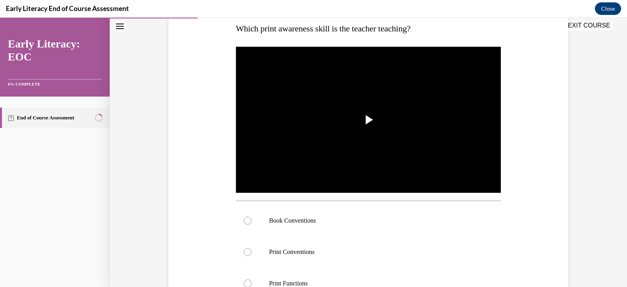
scroll to position [165, 0]
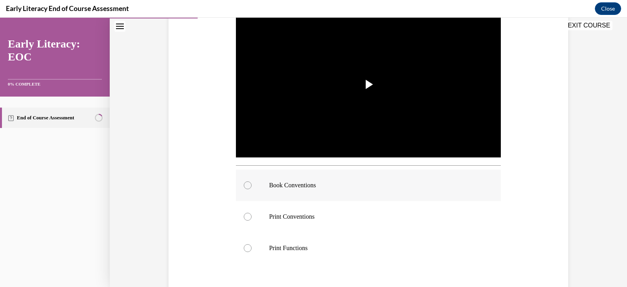
click at [244, 184] on div at bounding box center [248, 185] width 8 height 8
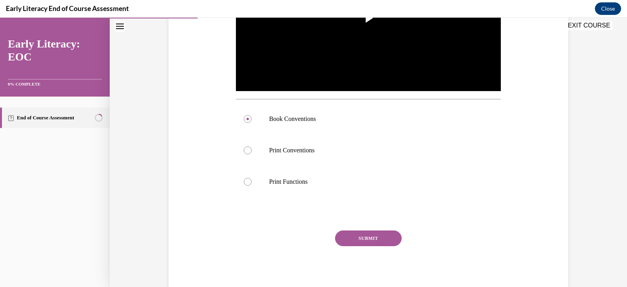
click at [352, 236] on button "SUBMIT" at bounding box center [368, 238] width 67 height 16
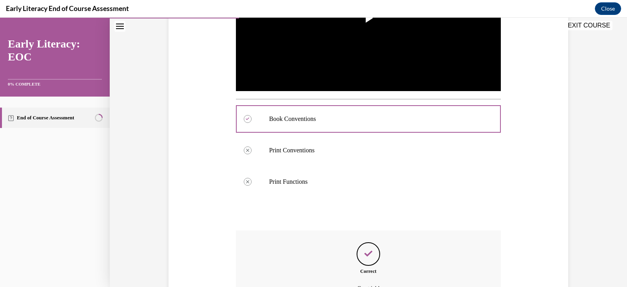
scroll to position [318, 0]
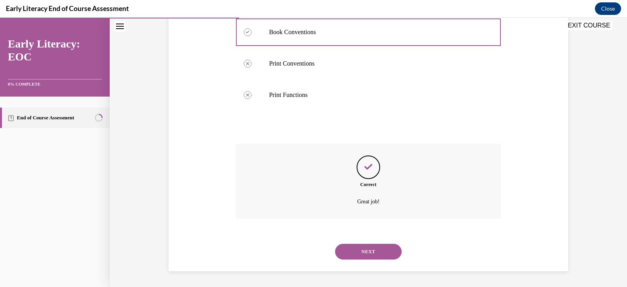
click at [357, 253] on button "NEXT" at bounding box center [368, 251] width 67 height 16
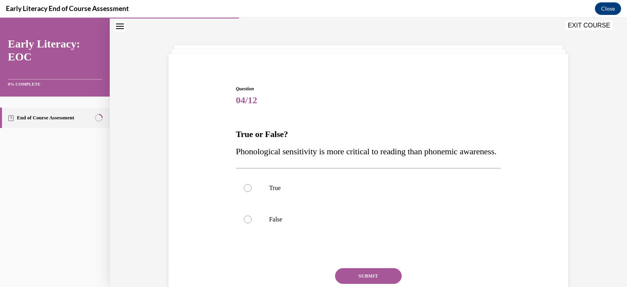
scroll to position [37, 0]
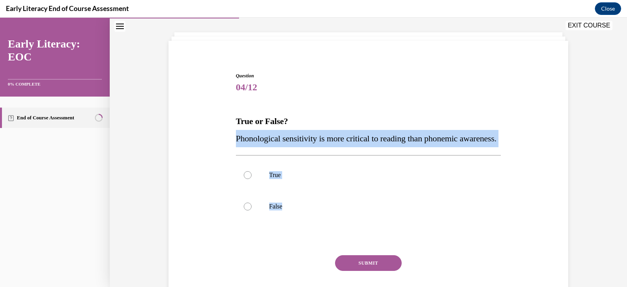
drag, startPoint x: 233, startPoint y: 138, endPoint x: 301, endPoint y: 240, distance: 122.7
click at [301, 240] on div "Question 04/12 True or False? Phonological sensitivity is more critical to read…" at bounding box center [368, 195] width 265 height 247
click at [222, 218] on div "Question 04/12 True or False? Phonological sensitivity is more critical to read…" at bounding box center [369, 184] width 404 height 271
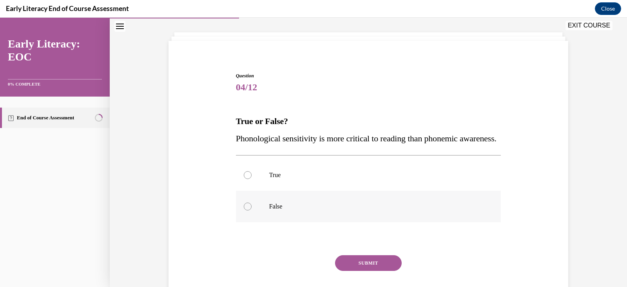
click at [244, 210] on div at bounding box center [248, 206] width 8 height 8
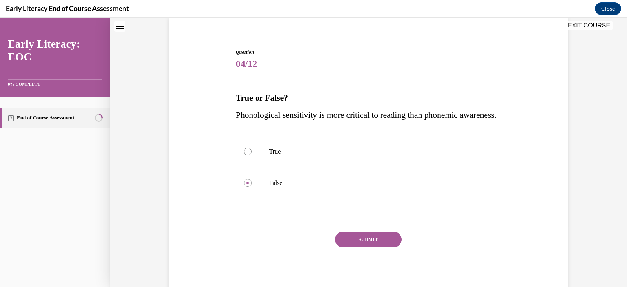
click at [352, 247] on button "SUBMIT" at bounding box center [368, 239] width 67 height 16
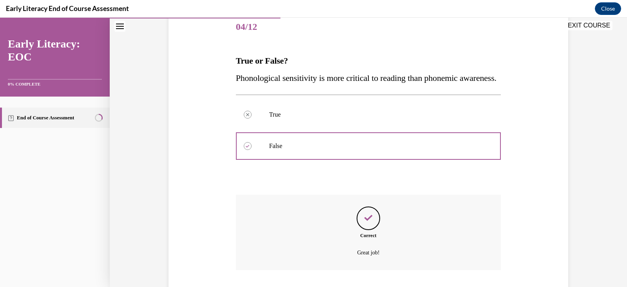
scroll to position [166, 0]
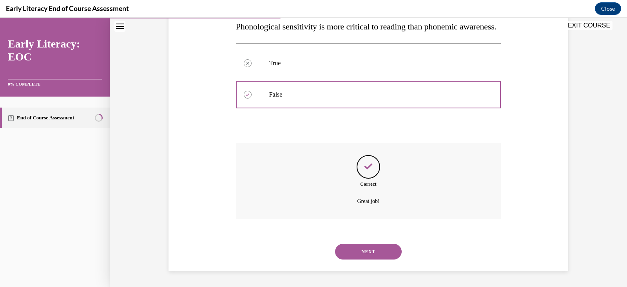
click at [359, 250] on button "NEXT" at bounding box center [368, 251] width 67 height 16
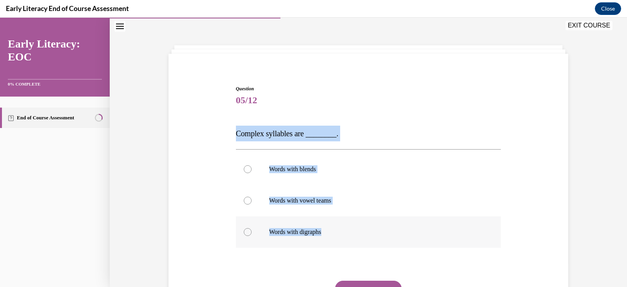
drag, startPoint x: 234, startPoint y: 133, endPoint x: 358, endPoint y: 235, distance: 160.7
click at [358, 235] on div "Question 05/12 Complex syllables are ________. Words with blends Words with vow…" at bounding box center [368, 215] width 265 height 260
click at [198, 178] on div "Question 05/12 Complex syllables are ________. Words with blends Words with vow…" at bounding box center [369, 203] width 404 height 283
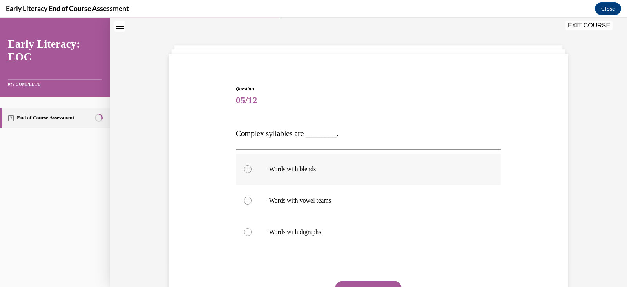
click at [244, 170] on div at bounding box center [248, 169] width 8 height 8
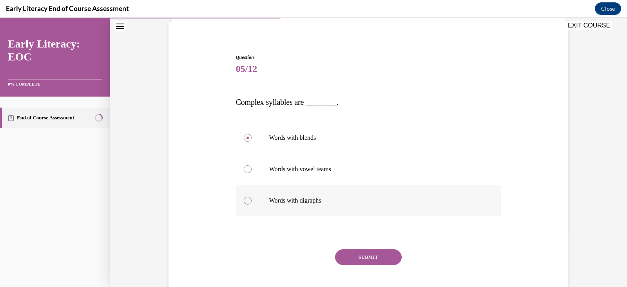
scroll to position [58, 0]
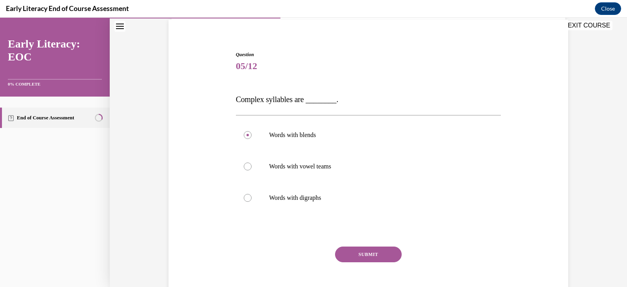
click at [362, 253] on button "SUBMIT" at bounding box center [368, 254] width 67 height 16
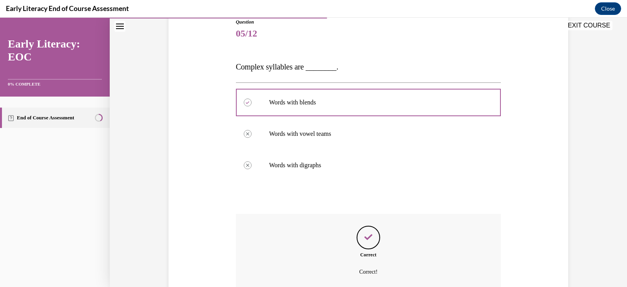
scroll to position [161, 0]
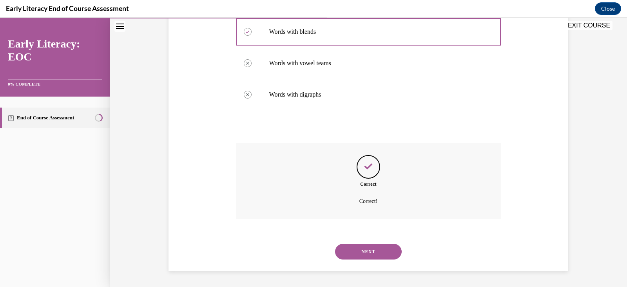
click at [360, 251] on button "NEXT" at bounding box center [368, 251] width 67 height 16
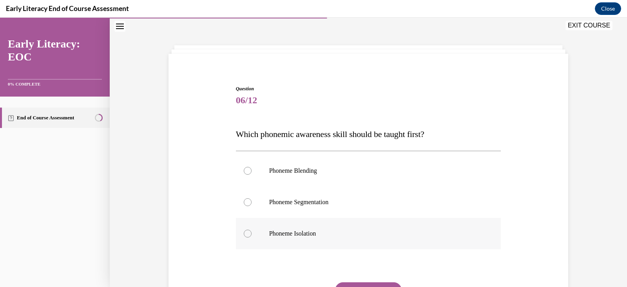
click at [241, 236] on div at bounding box center [368, 233] width 265 height 31
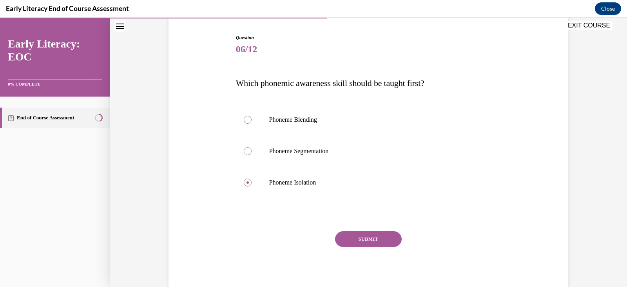
click at [360, 238] on button "SUBMIT" at bounding box center [368, 239] width 67 height 16
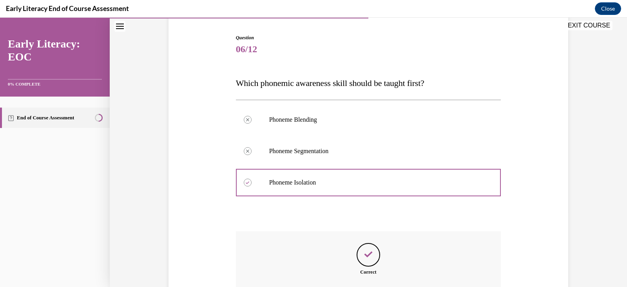
scroll to position [163, 0]
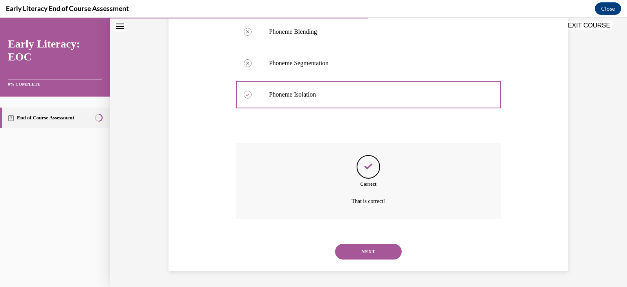
click at [357, 250] on button "NEXT" at bounding box center [368, 251] width 67 height 16
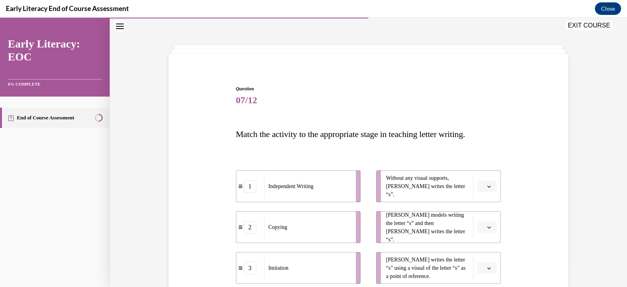
scroll to position [59, 0]
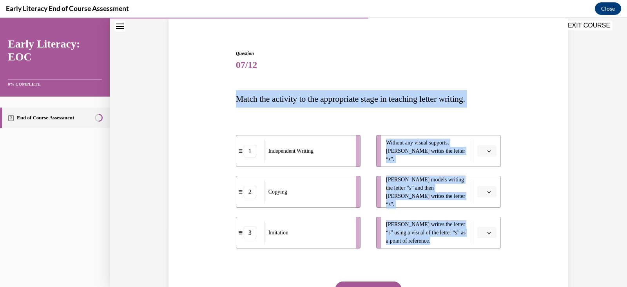
drag, startPoint x: 232, startPoint y: 100, endPoint x: 523, endPoint y: 231, distance: 318.8
click at [523, 231] on div "Question 07/12 Match the activity to the appropriate stage in teaching letter w…" at bounding box center [369, 185] width 404 height 319
click at [169, 156] on div "Question 07/12 Match the activity to the appropriate stage in teaching letter w…" at bounding box center [369, 185] width 404 height 319
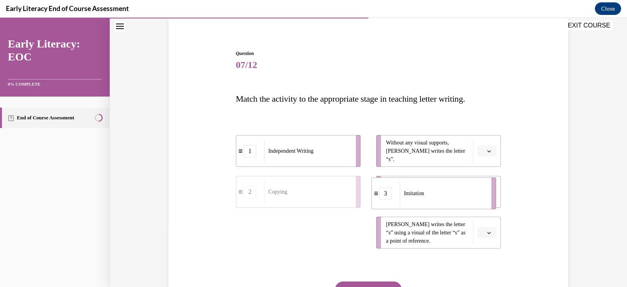
drag, startPoint x: 309, startPoint y: 236, endPoint x: 445, endPoint y: 196, distance: 142.0
click at [445, 196] on div "Imitation" at bounding box center [443, 193] width 87 height 23
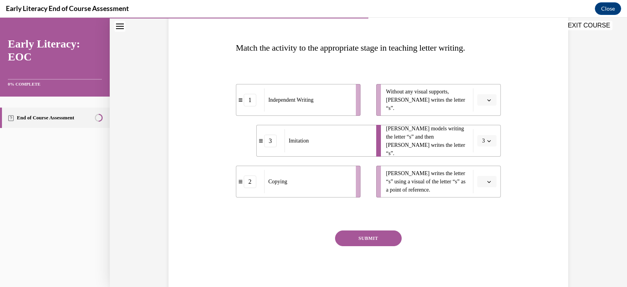
scroll to position [80, 0]
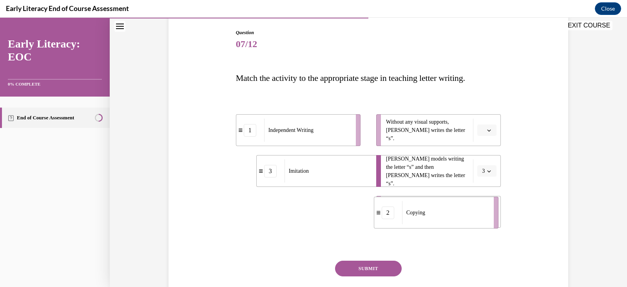
drag, startPoint x: 341, startPoint y: 215, endPoint x: 479, endPoint y: 216, distance: 138.0
click at [479, 216] on div "Copying" at bounding box center [445, 212] width 87 height 23
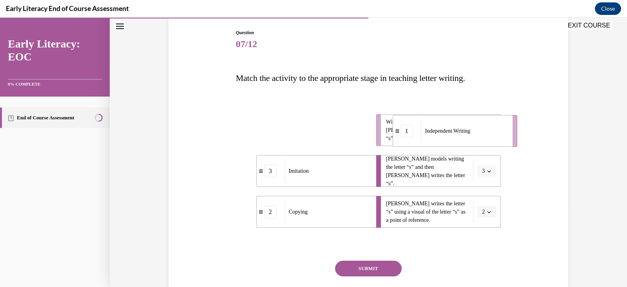
drag, startPoint x: 304, startPoint y: 135, endPoint x: 461, endPoint y: 136, distance: 156.8
click at [461, 136] on div "Independent Writing" at bounding box center [464, 130] width 87 height 23
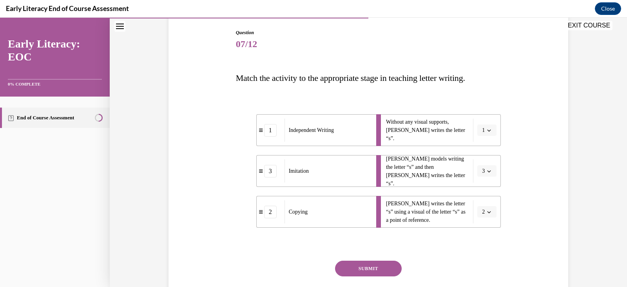
click at [348, 268] on button "SUBMIT" at bounding box center [368, 268] width 67 height 16
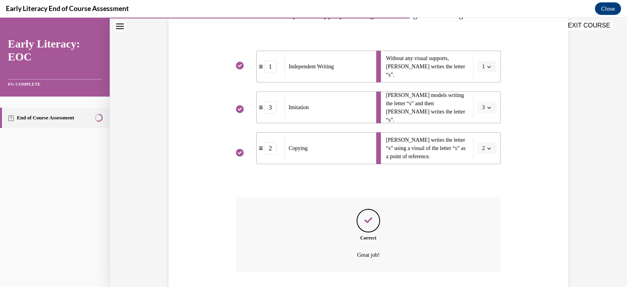
scroll to position [197, 0]
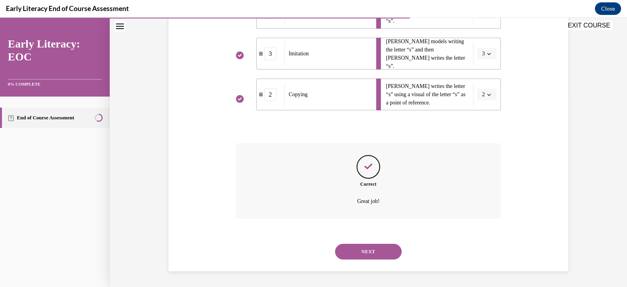
click at [367, 246] on button "NEXT" at bounding box center [368, 251] width 67 height 16
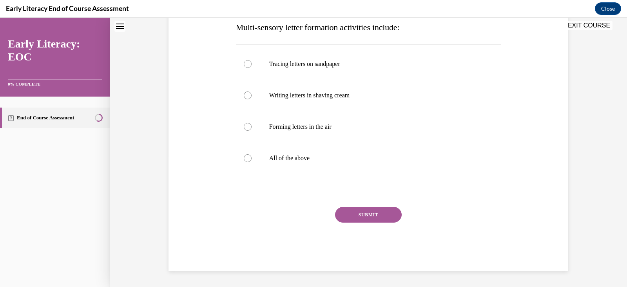
scroll to position [24, 0]
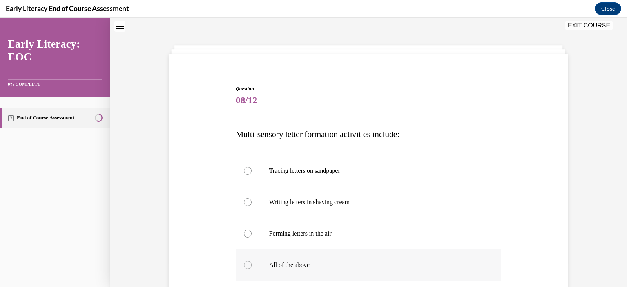
click at [244, 264] on div at bounding box center [248, 265] width 8 height 8
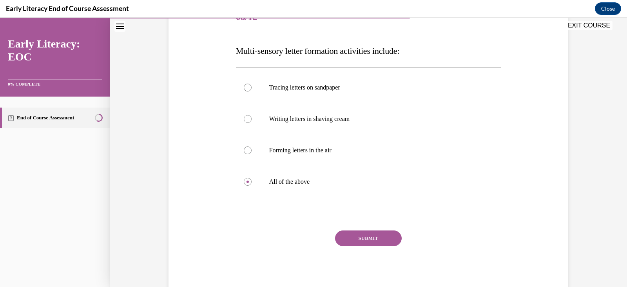
click at [360, 234] on button "SUBMIT" at bounding box center [368, 238] width 67 height 16
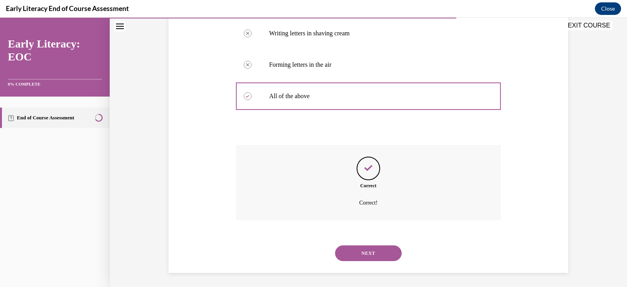
scroll to position [194, 0]
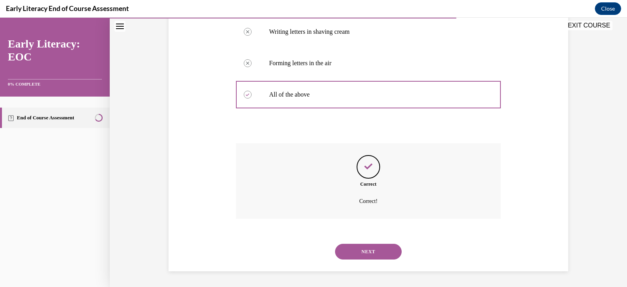
click at [362, 250] on button "NEXT" at bounding box center [368, 251] width 67 height 16
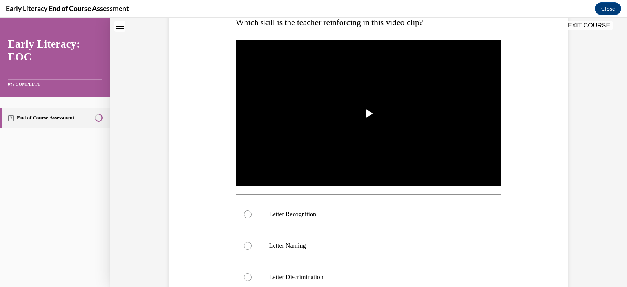
scroll to position [136, 0]
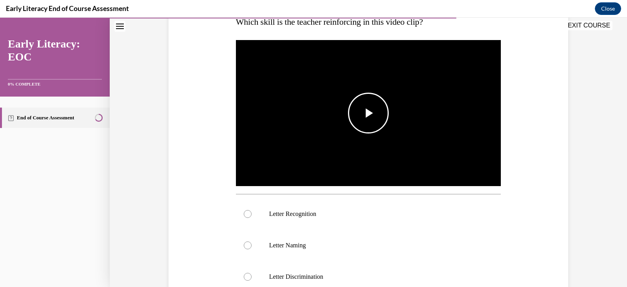
click at [340, 133] on img "Video player" at bounding box center [368, 112] width 265 height 149
click at [245, 213] on div at bounding box center [248, 214] width 8 height 8
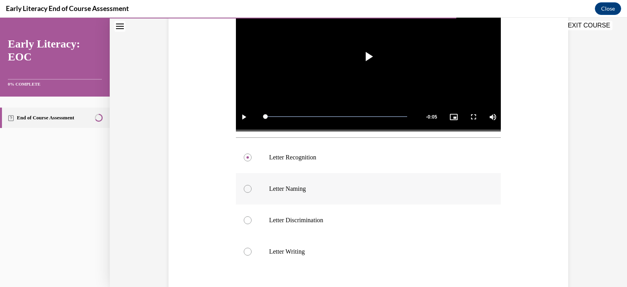
scroll to position [221, 0]
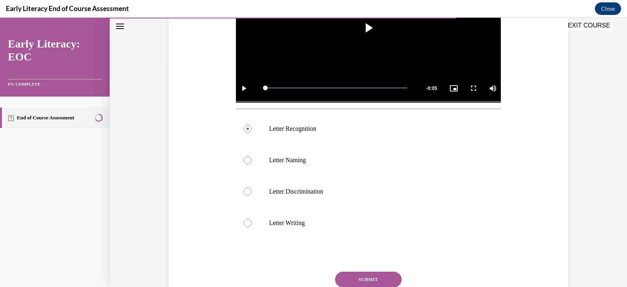
click at [379, 277] on button "SUBMIT" at bounding box center [368, 279] width 67 height 16
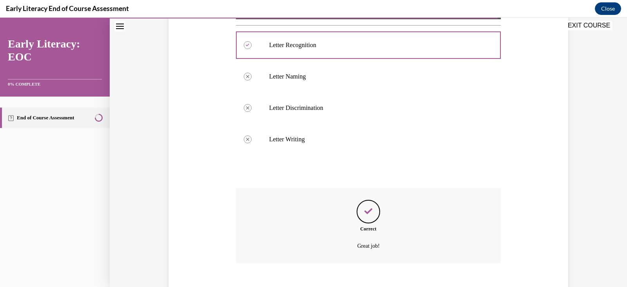
scroll to position [349, 0]
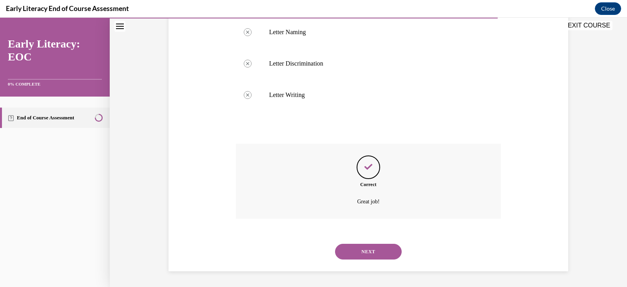
click at [365, 250] on button "NEXT" at bounding box center [368, 251] width 67 height 16
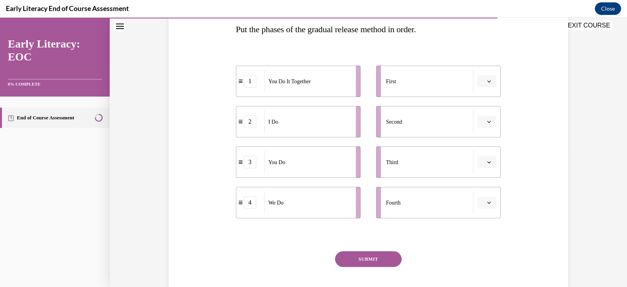
scroll to position [127, 0]
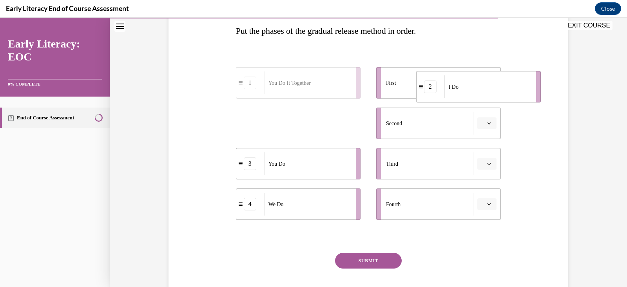
drag, startPoint x: 289, startPoint y: 138, endPoint x: 468, endPoint y: 102, distance: 183.6
click at [468, 102] on li "2 I Do" at bounding box center [478, 86] width 125 height 31
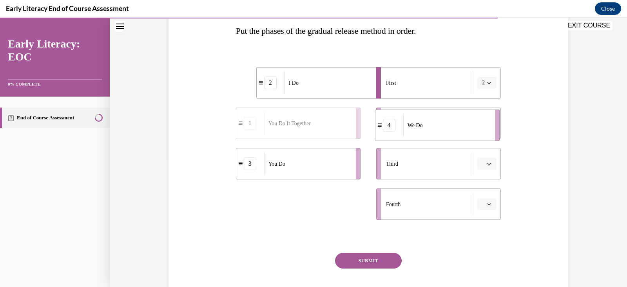
drag, startPoint x: 294, startPoint y: 206, endPoint x: 433, endPoint y: 127, distance: 159.9
click at [433, 127] on div "We Do" at bounding box center [446, 125] width 87 height 23
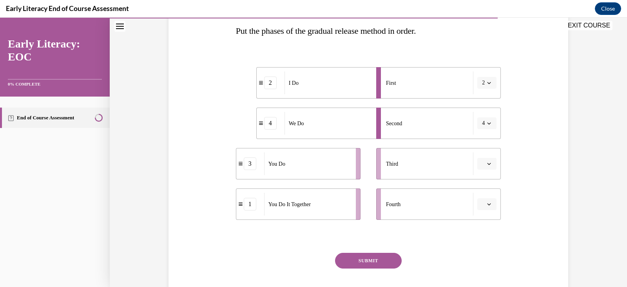
click at [278, 217] on li "1 You Do It Together" at bounding box center [298, 203] width 125 height 31
drag, startPoint x: 278, startPoint y: 217, endPoint x: 428, endPoint y: 163, distance: 159.6
click at [428, 163] on li "1 You Do It Together" at bounding box center [445, 151] width 125 height 31
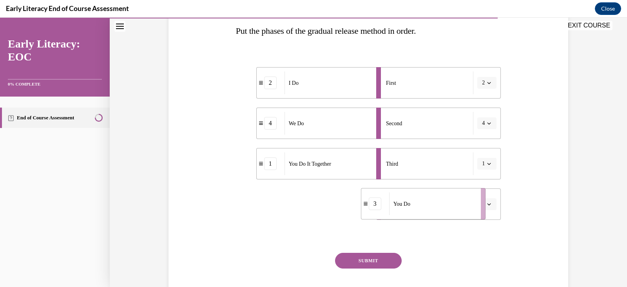
drag, startPoint x: 316, startPoint y: 214, endPoint x: 443, endPoint y: 213, distance: 127.4
click at [443, 213] on div "You Do" at bounding box center [432, 203] width 87 height 23
click at [356, 263] on button "SUBMIT" at bounding box center [368, 260] width 67 height 16
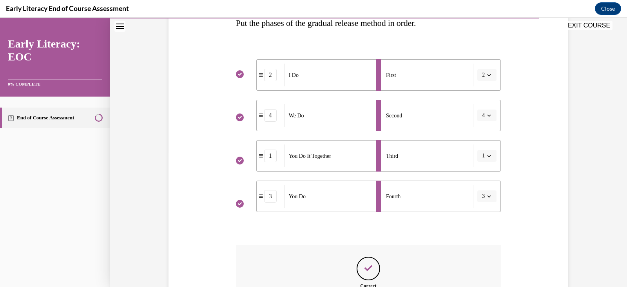
scroll to position [236, 0]
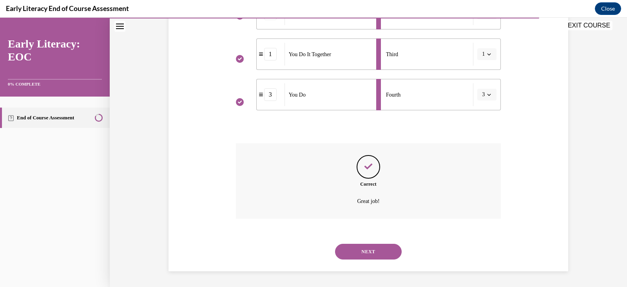
click at [370, 252] on button "NEXT" at bounding box center [368, 251] width 67 height 16
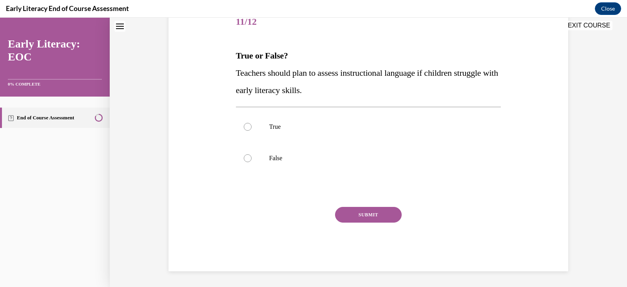
scroll to position [24, 0]
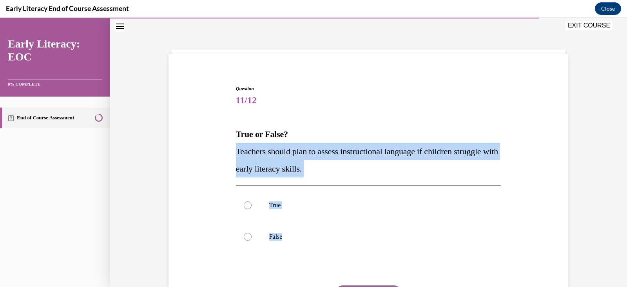
drag, startPoint x: 234, startPoint y: 152, endPoint x: 354, endPoint y: 257, distance: 159.7
click at [354, 257] on div "Question 11/12 True or False? Teachers should plan to assess instructional lang…" at bounding box center [368, 217] width 265 height 264
click at [317, 226] on div at bounding box center [368, 236] width 265 height 31
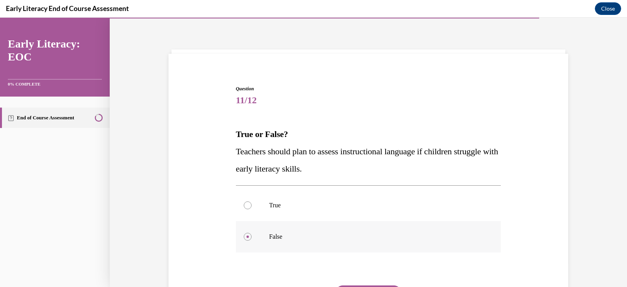
scroll to position [78, 0]
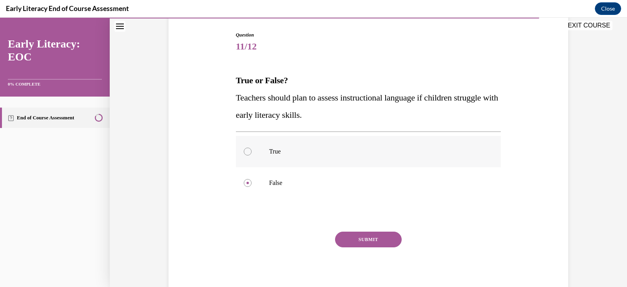
click at [244, 153] on div at bounding box center [248, 151] width 8 height 8
click at [345, 236] on button "SUBMIT" at bounding box center [368, 239] width 67 height 16
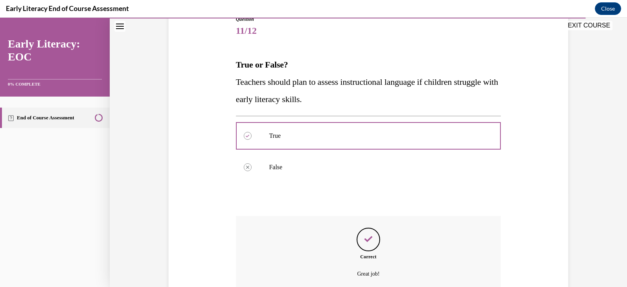
scroll to position [166, 0]
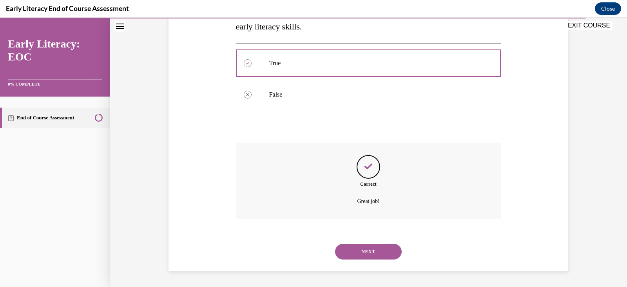
click at [364, 252] on button "NEXT" at bounding box center [368, 251] width 67 height 16
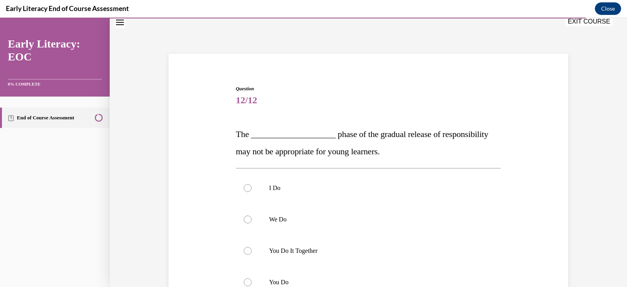
scroll to position [64, 0]
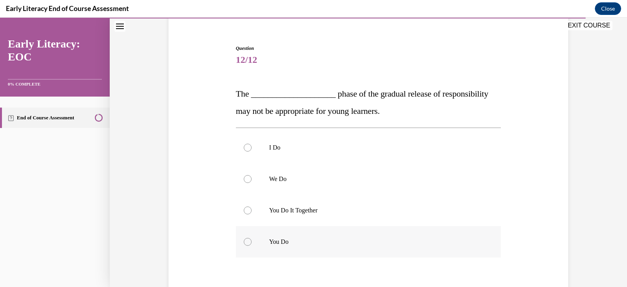
click at [244, 243] on div at bounding box center [248, 242] width 8 height 8
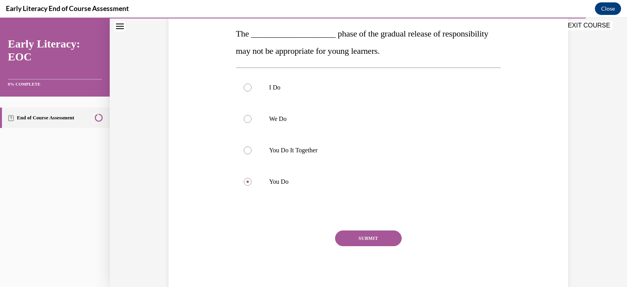
click at [350, 233] on button "SUBMIT" at bounding box center [368, 238] width 67 height 16
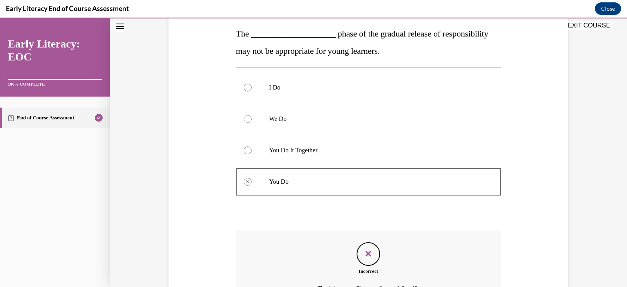
scroll to position [211, 0]
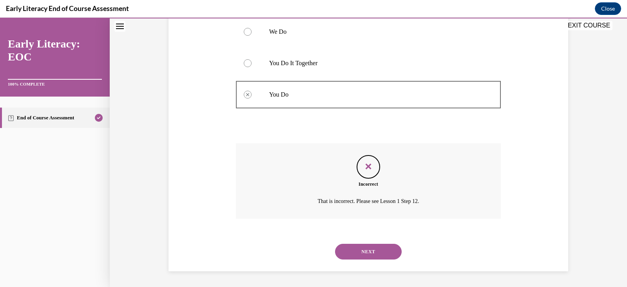
click at [364, 252] on button "NEXT" at bounding box center [368, 251] width 67 height 16
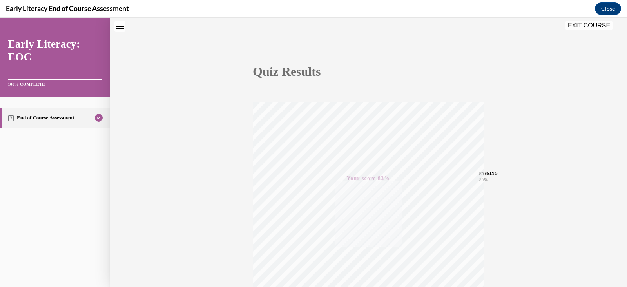
scroll to position [133, 0]
click at [363, 233] on div "TAKE AGAIN" at bounding box center [369, 234] width 28 height 18
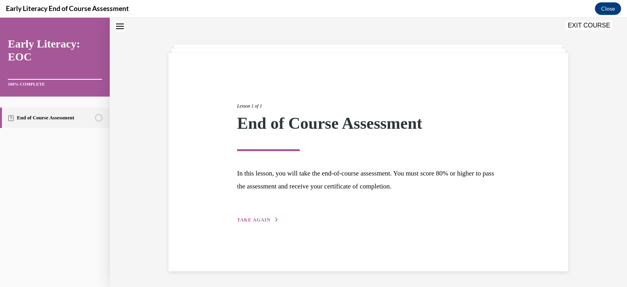
click at [154, 117] on div "Lesson 1 of 1 End of Course Assessment In this lesson, you will take the end-of…" at bounding box center [369, 152] width 518 height 269
click at [576, 27] on button "EXIT COURSE" at bounding box center [589, 25] width 47 height 9
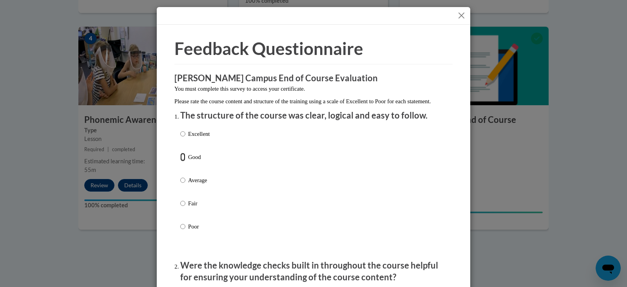
click at [180, 161] on input "Good" at bounding box center [182, 157] width 5 height 9
radio input "true"
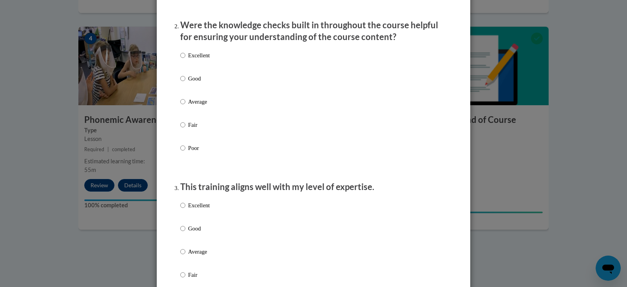
scroll to position [242, 0]
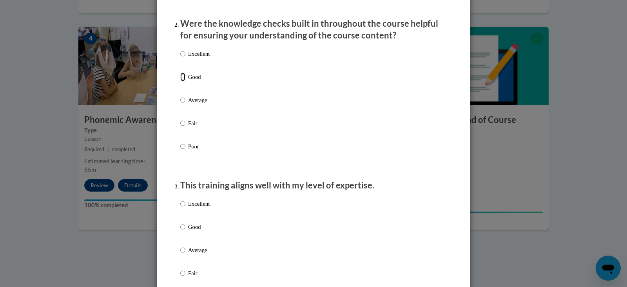
click at [181, 81] on input "Good" at bounding box center [182, 77] width 5 height 9
radio input "true"
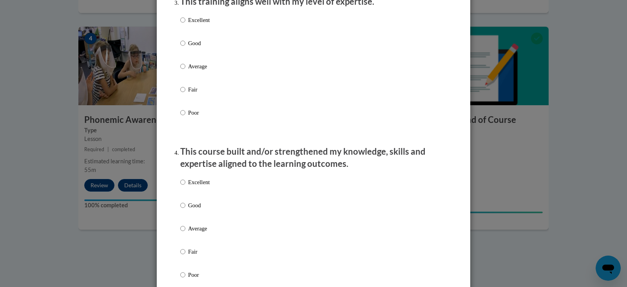
scroll to position [430, 0]
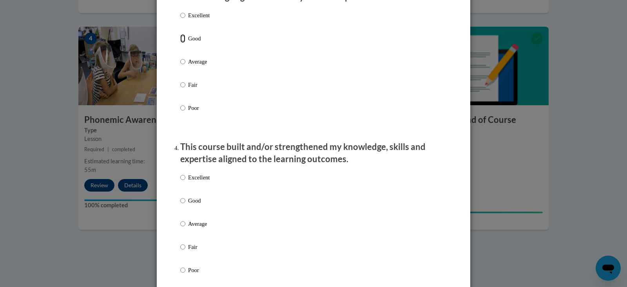
click at [180, 43] on input "Good" at bounding box center [182, 38] width 5 height 9
radio input "true"
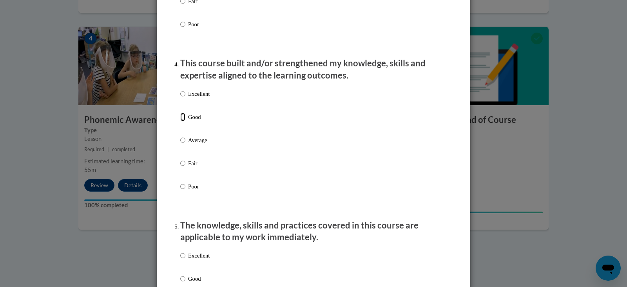
click at [180, 121] on input "Good" at bounding box center [182, 117] width 5 height 9
radio input "true"
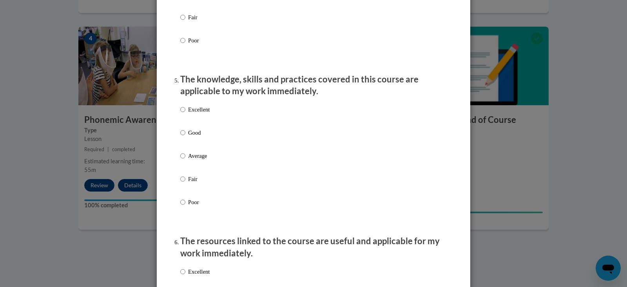
scroll to position [665, 0]
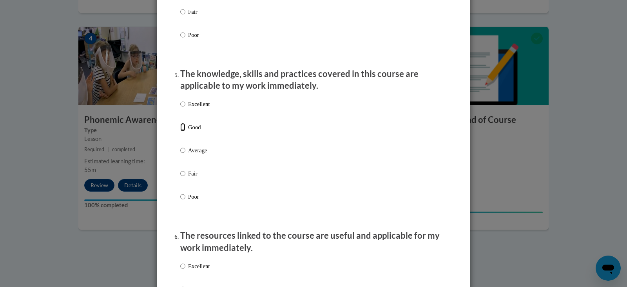
click at [180, 131] on input "Good" at bounding box center [182, 127] width 5 height 9
radio input "true"
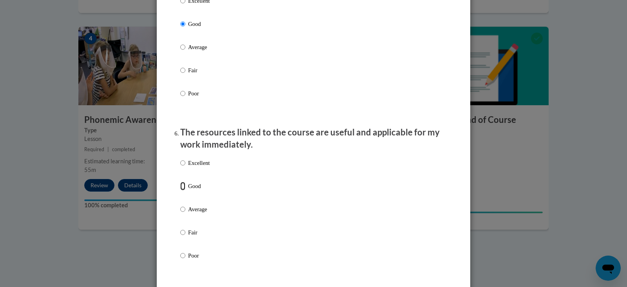
click at [180, 190] on input "Good" at bounding box center [182, 186] width 5 height 9
radio input "true"
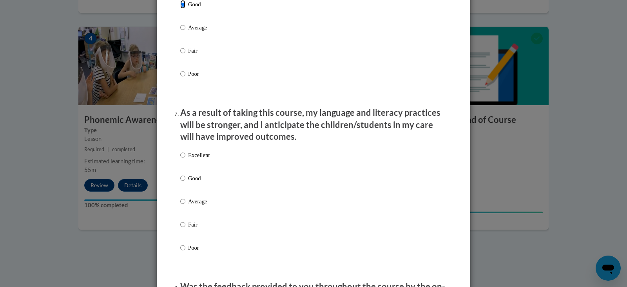
scroll to position [958, 0]
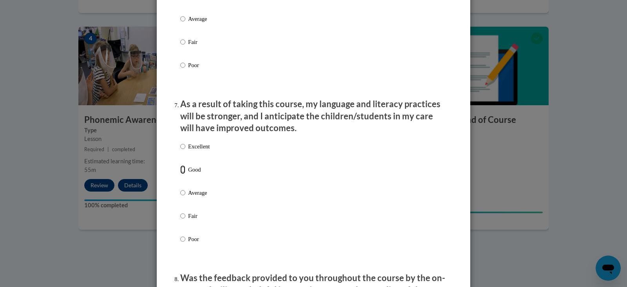
click at [180, 174] on input "Good" at bounding box center [182, 169] width 5 height 9
radio input "true"
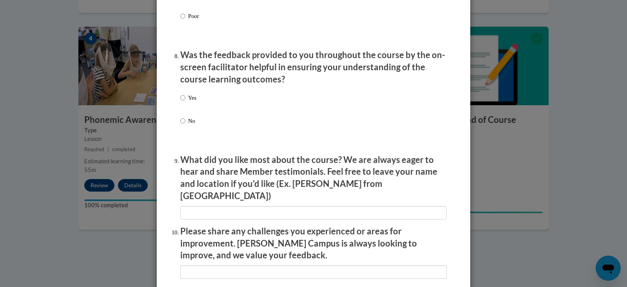
scroll to position [1198, 0]
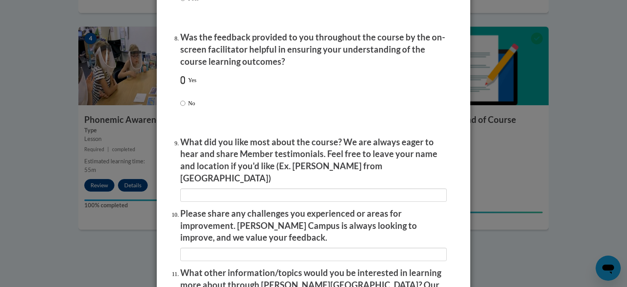
click at [180, 84] on input "Yes" at bounding box center [182, 80] width 5 height 9
radio input "true"
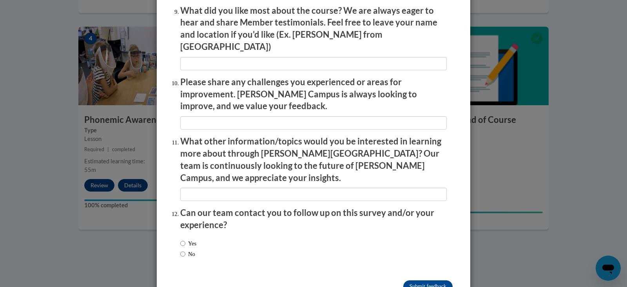
scroll to position [1342, 0]
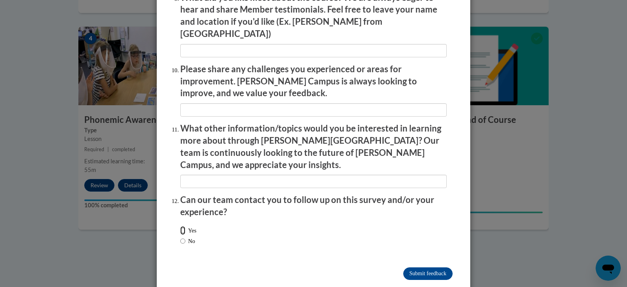
click at [180, 226] on input "Yes" at bounding box center [182, 230] width 5 height 9
radio input "true"
click at [423, 267] on input "Submit feedback" at bounding box center [427, 273] width 49 height 13
